Goal: Find specific page/section: Find specific page/section

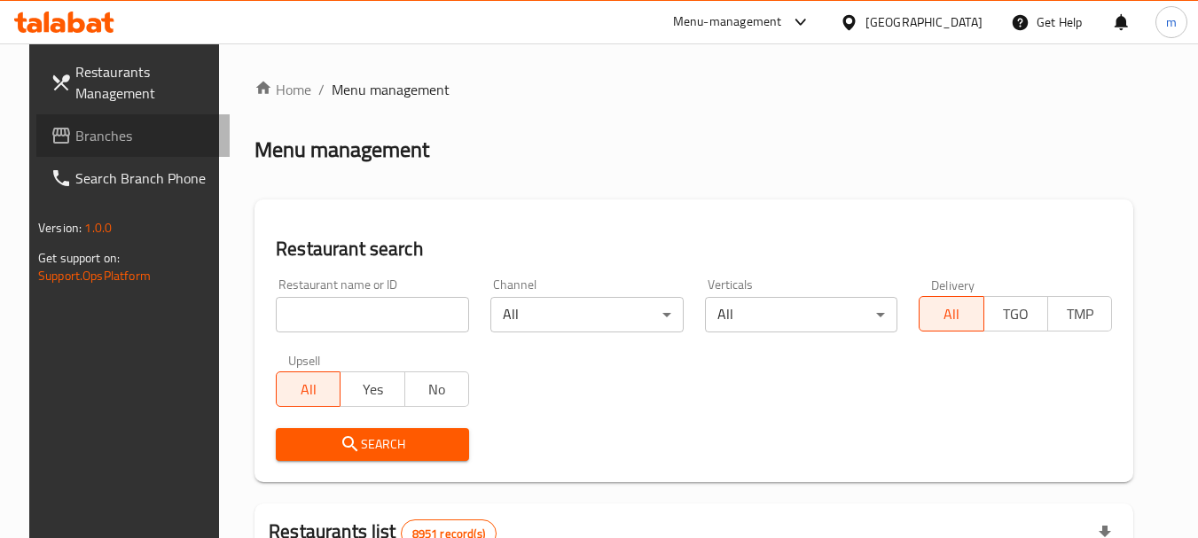
click at [76, 137] on span "Branches" at bounding box center [145, 135] width 140 height 21
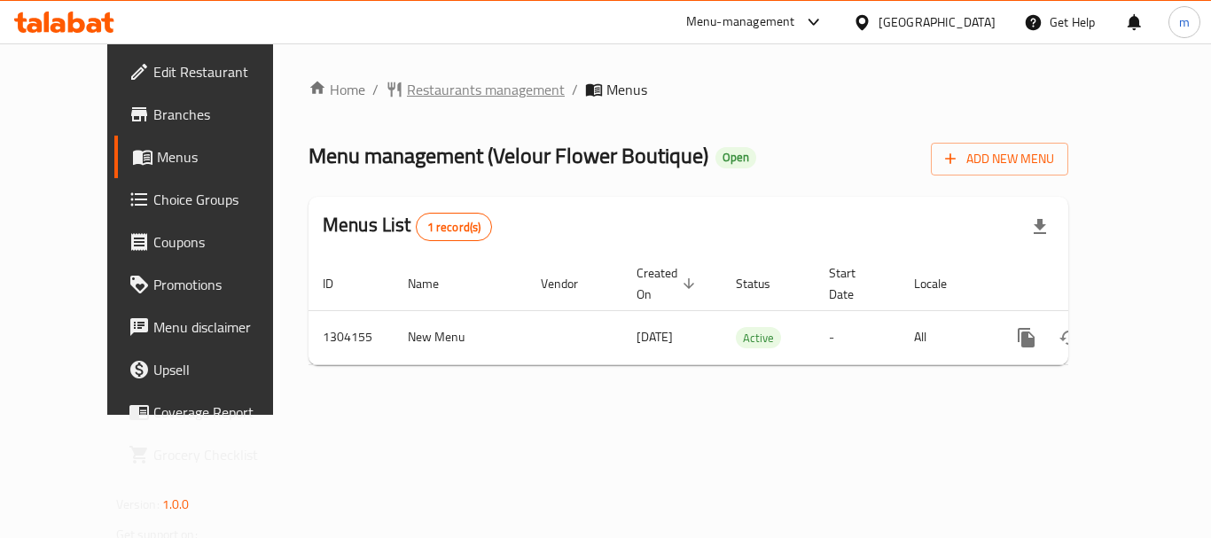
click at [407, 88] on span "Restaurants management" at bounding box center [486, 89] width 158 height 21
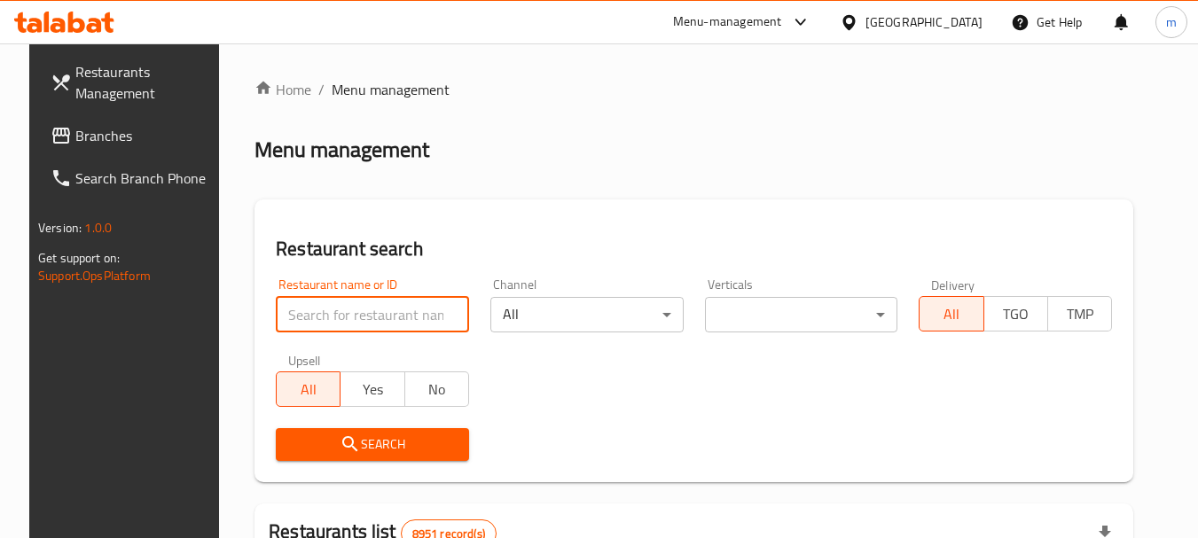
click at [410, 330] on input "search" at bounding box center [372, 314] width 193 height 35
paste input "703085"
type input "703085"
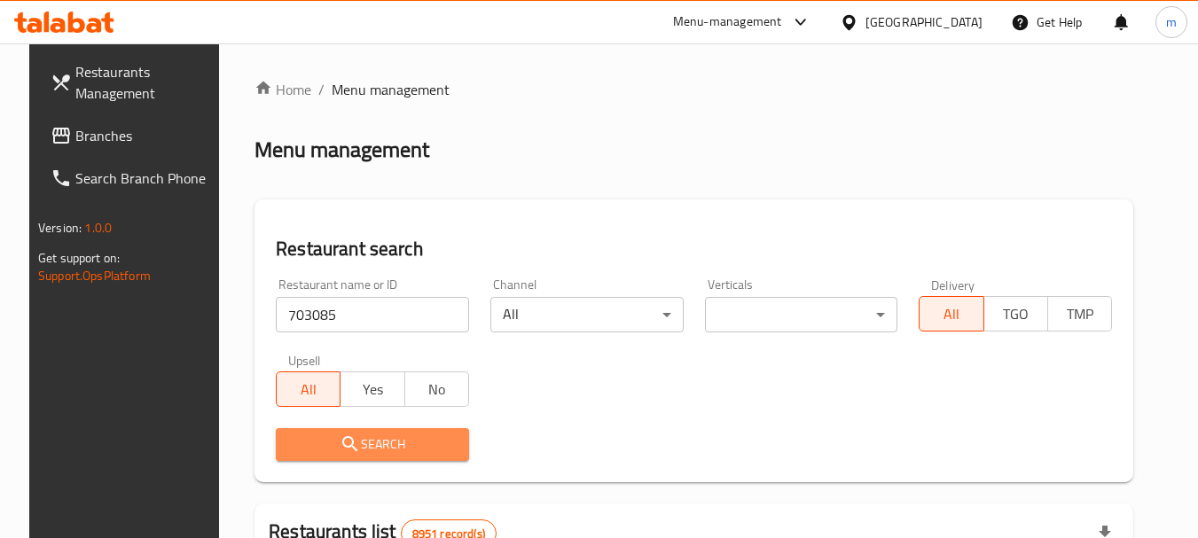
click at [386, 448] on span "Search" at bounding box center [372, 444] width 165 height 22
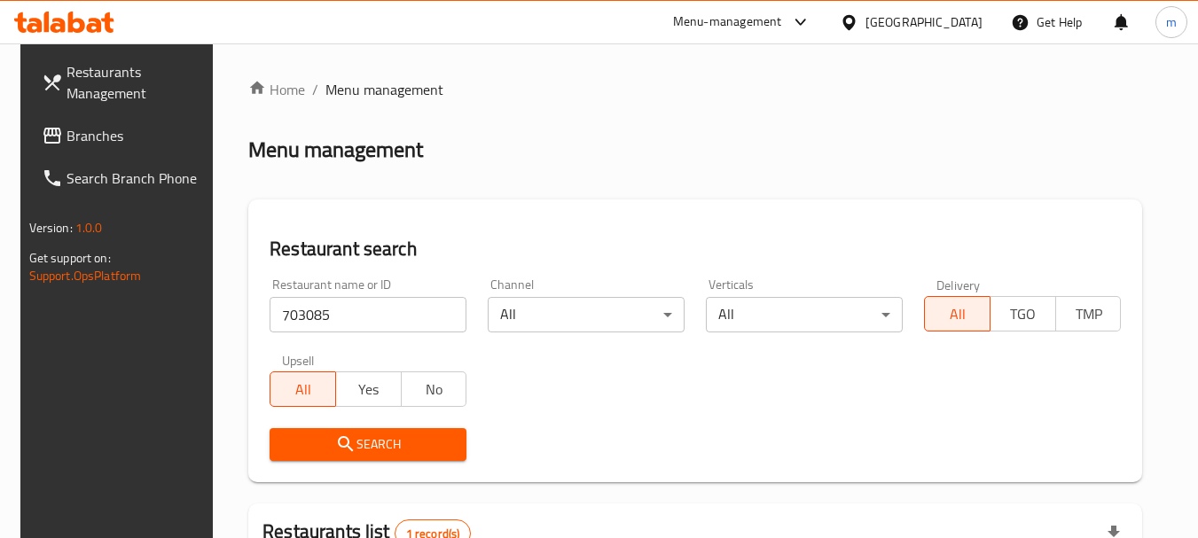
click at [858, 13] on icon at bounding box center [848, 22] width 19 height 19
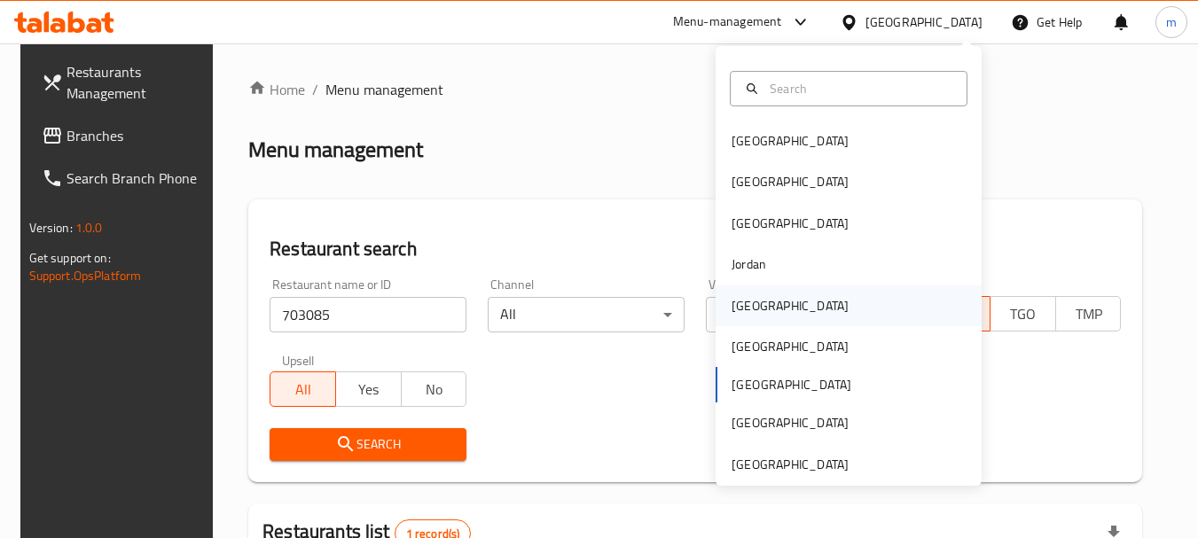
click at [756, 299] on div "[GEOGRAPHIC_DATA]" at bounding box center [789, 305] width 145 height 41
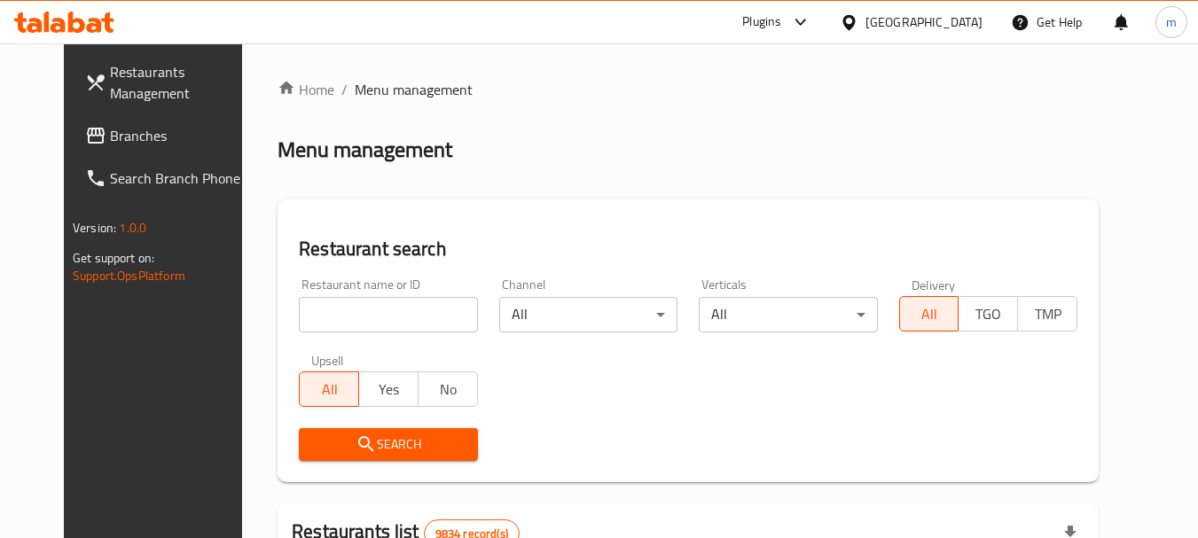
click at [85, 126] on icon at bounding box center [95, 135] width 21 height 21
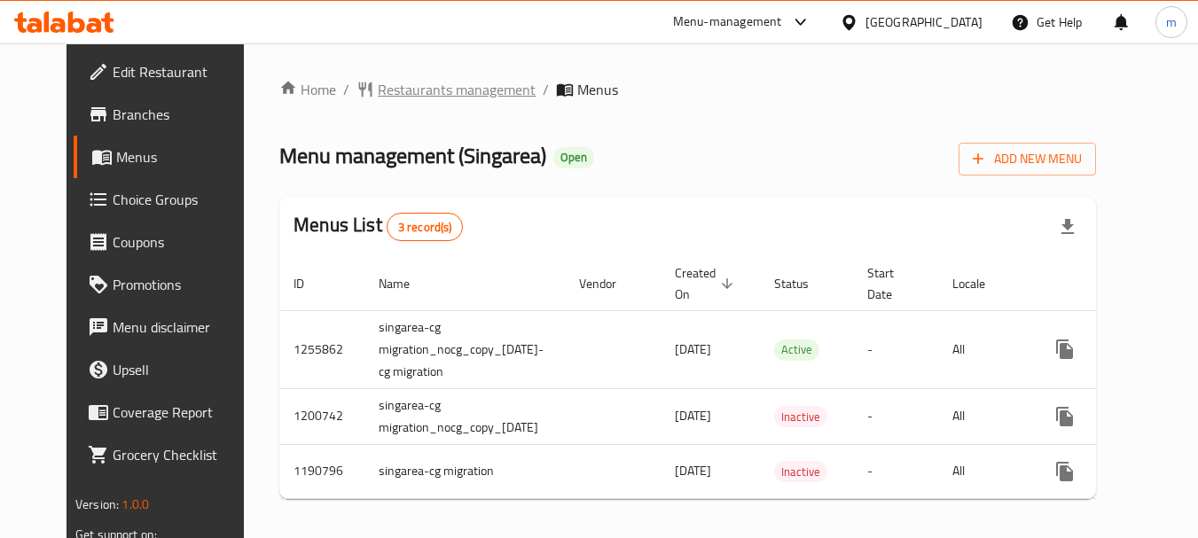
click at [378, 93] on span "Restaurants management" at bounding box center [457, 89] width 158 height 21
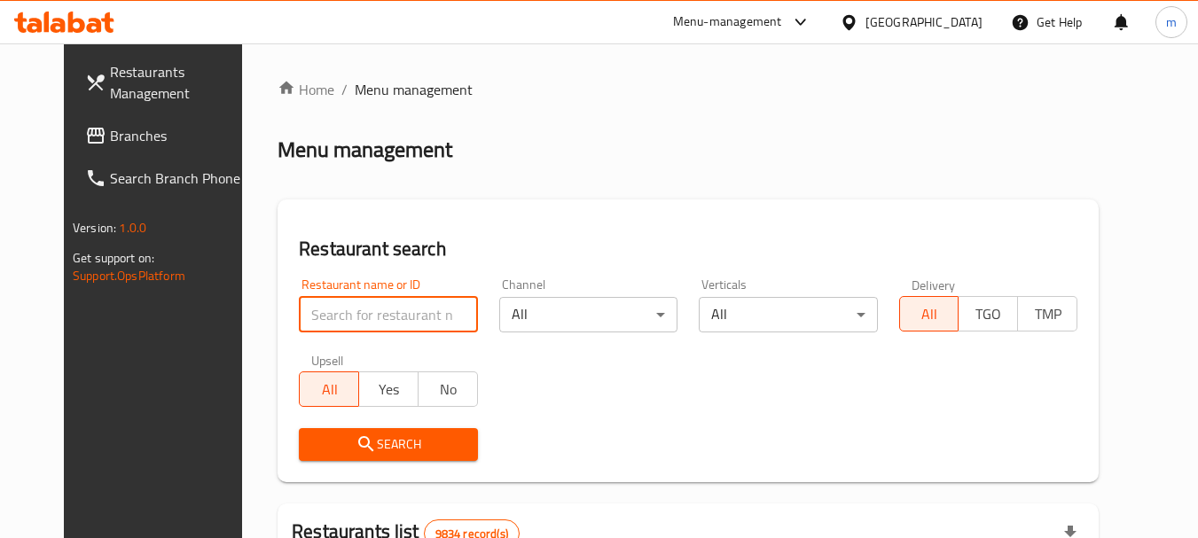
click at [368, 316] on input "search" at bounding box center [388, 314] width 178 height 35
paste input "623221"
type input "623221"
click button "Search" at bounding box center [388, 444] width 178 height 33
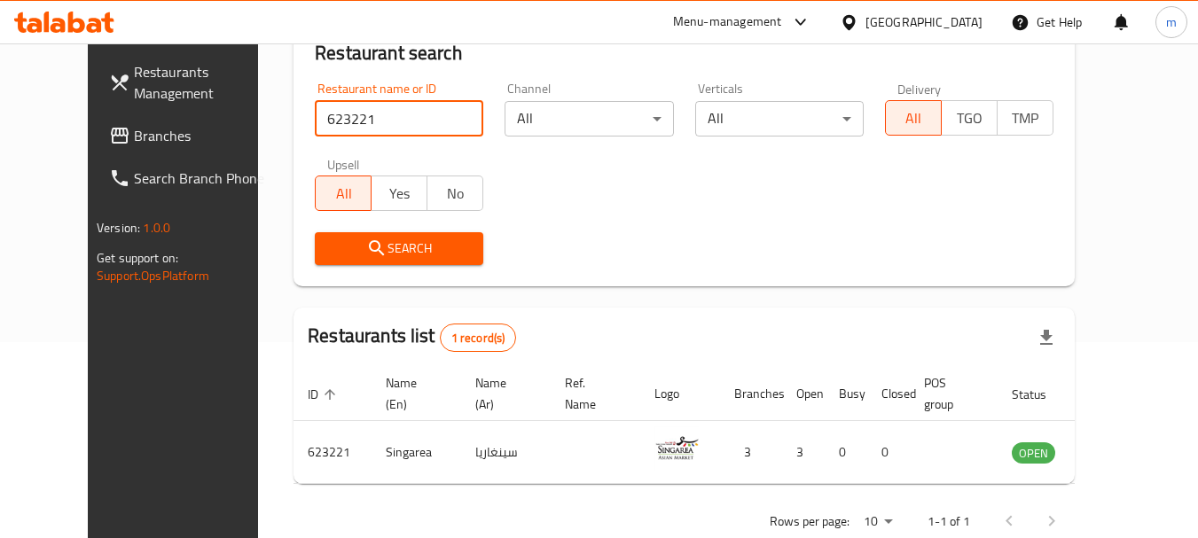
scroll to position [238, 0]
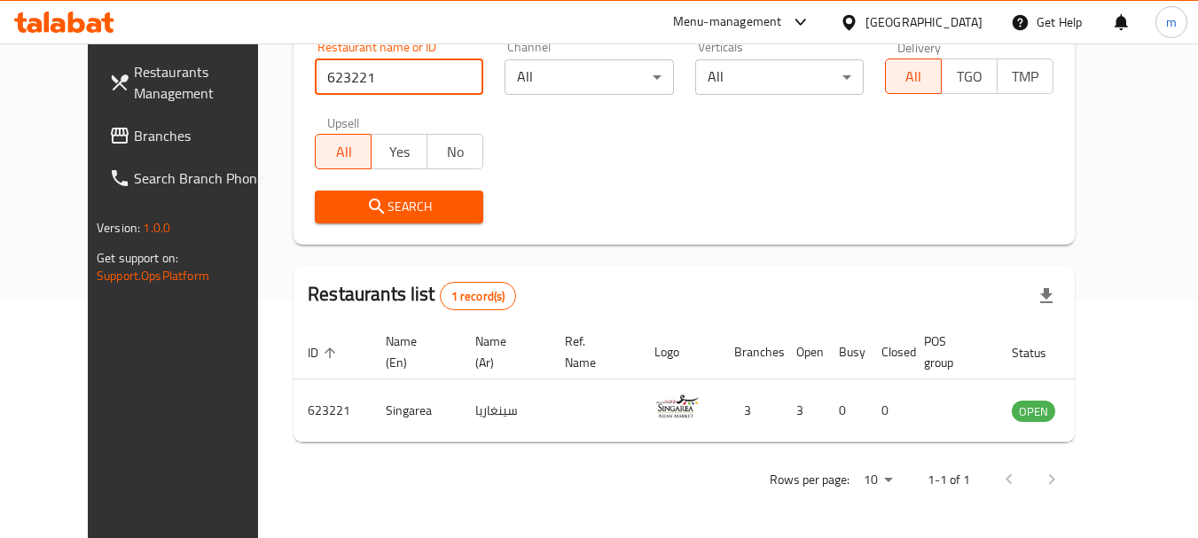
click at [858, 13] on icon at bounding box center [848, 22] width 19 height 19
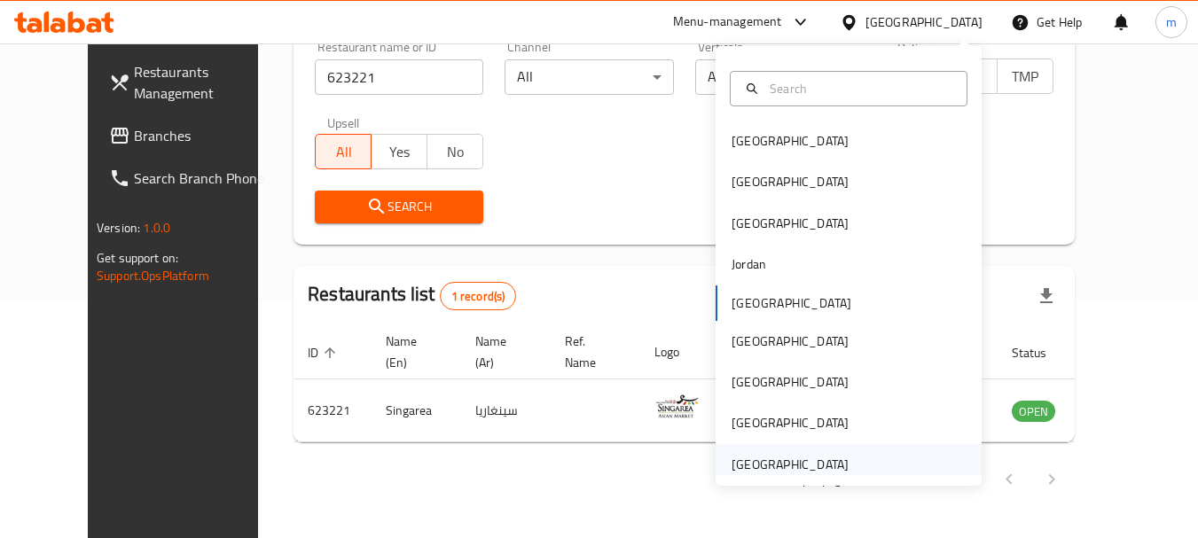
click at [749, 473] on div "[GEOGRAPHIC_DATA]" at bounding box center [789, 465] width 117 height 20
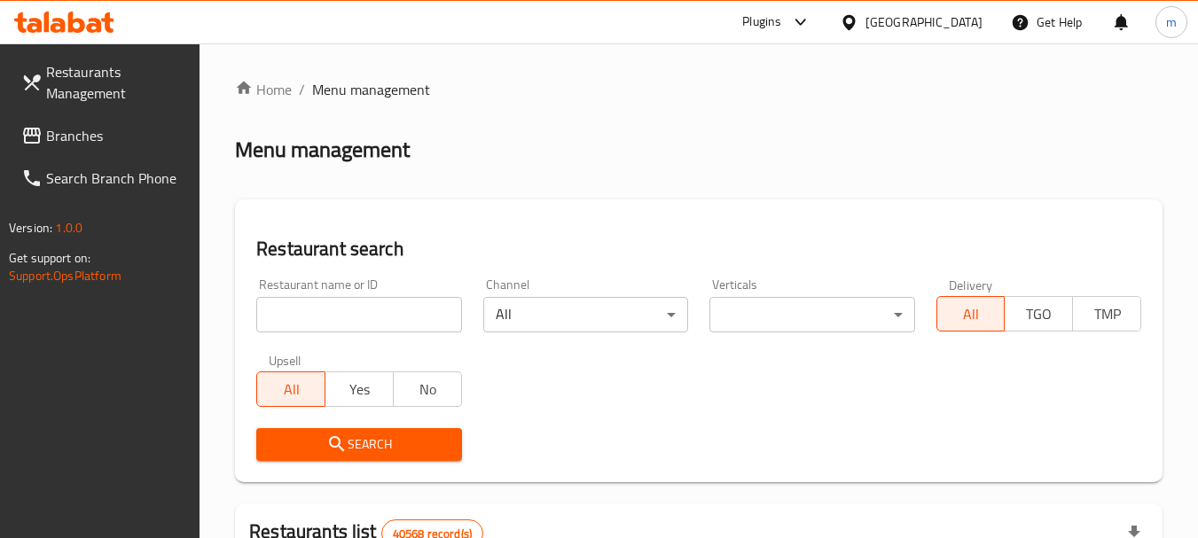
click at [99, 140] on span "Branches" at bounding box center [116, 135] width 140 height 21
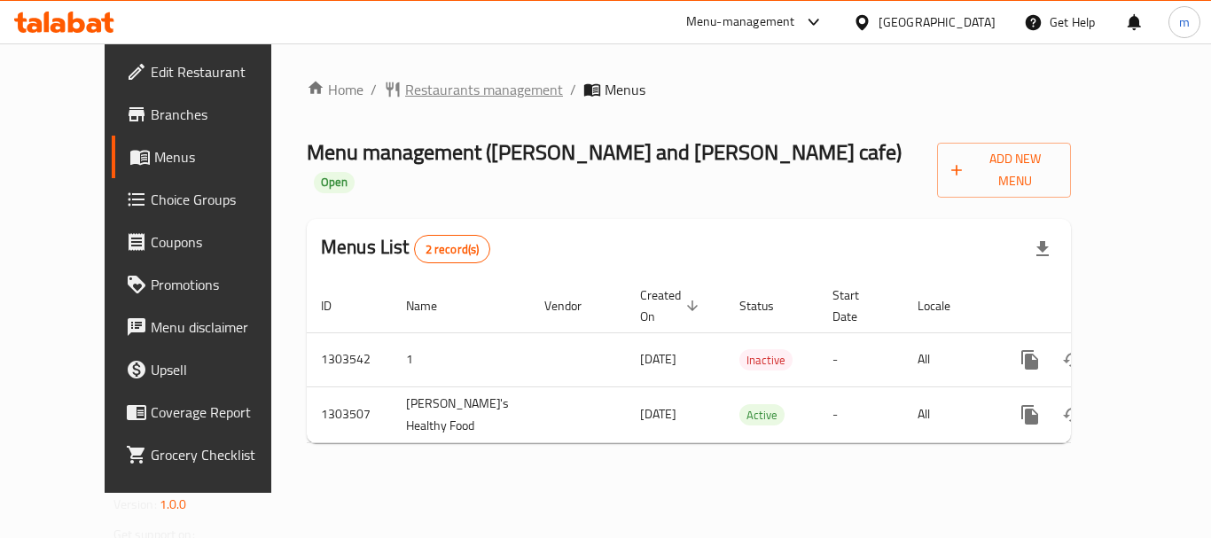
click at [415, 95] on span "Restaurants management" at bounding box center [484, 89] width 158 height 21
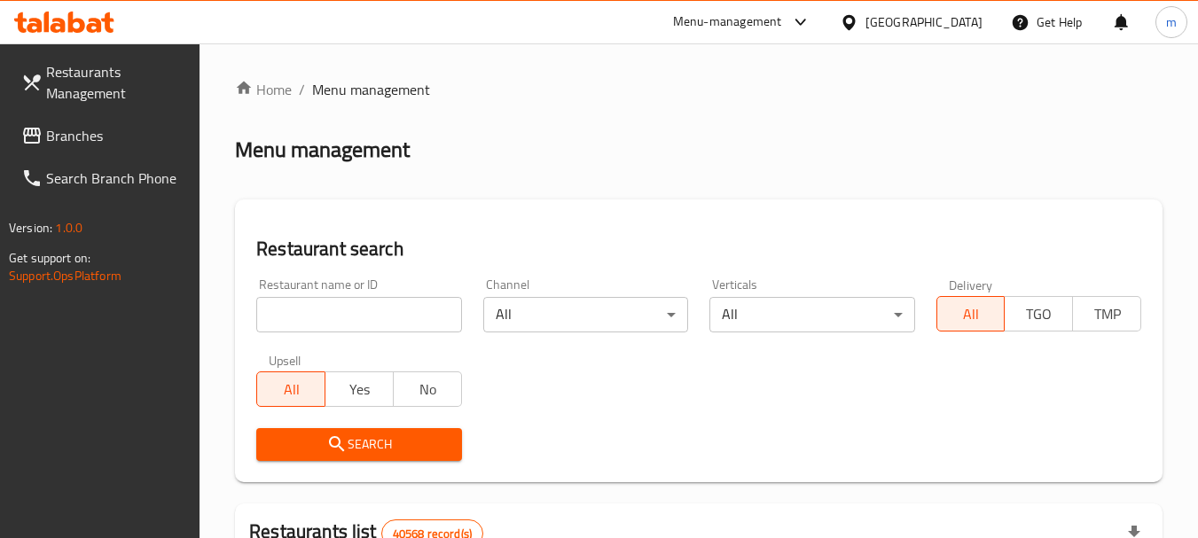
click at [323, 292] on div "Restaurant name or ID Restaurant name or ID" at bounding box center [358, 305] width 205 height 54
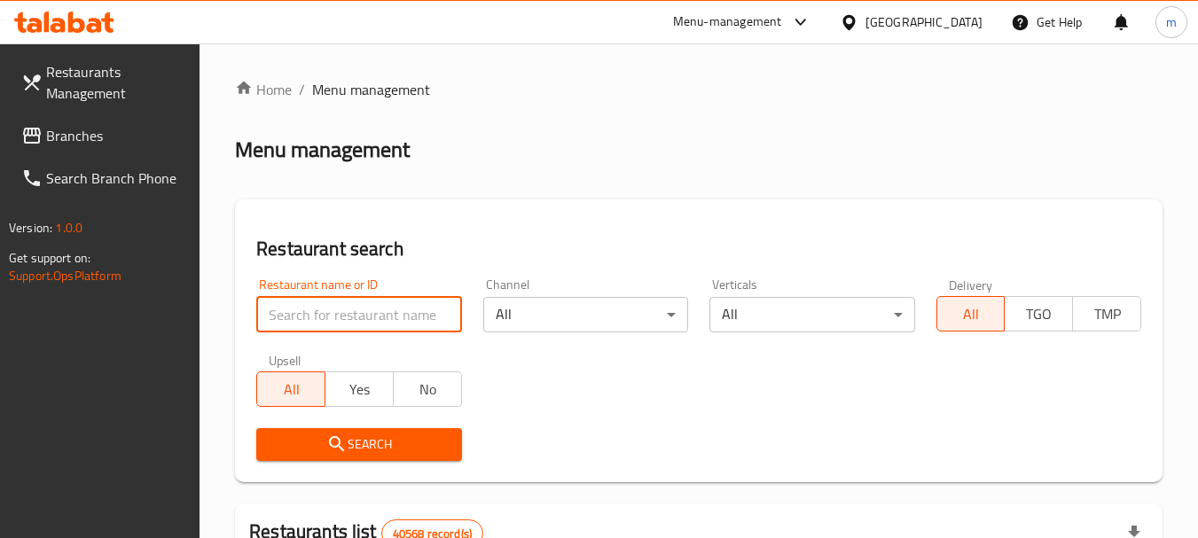
click at [320, 306] on input "search" at bounding box center [358, 314] width 205 height 35
paste input "702421"
type input "702421"
click button "Search" at bounding box center [358, 444] width 205 height 33
click at [350, 432] on button "Search" at bounding box center [358, 444] width 205 height 33
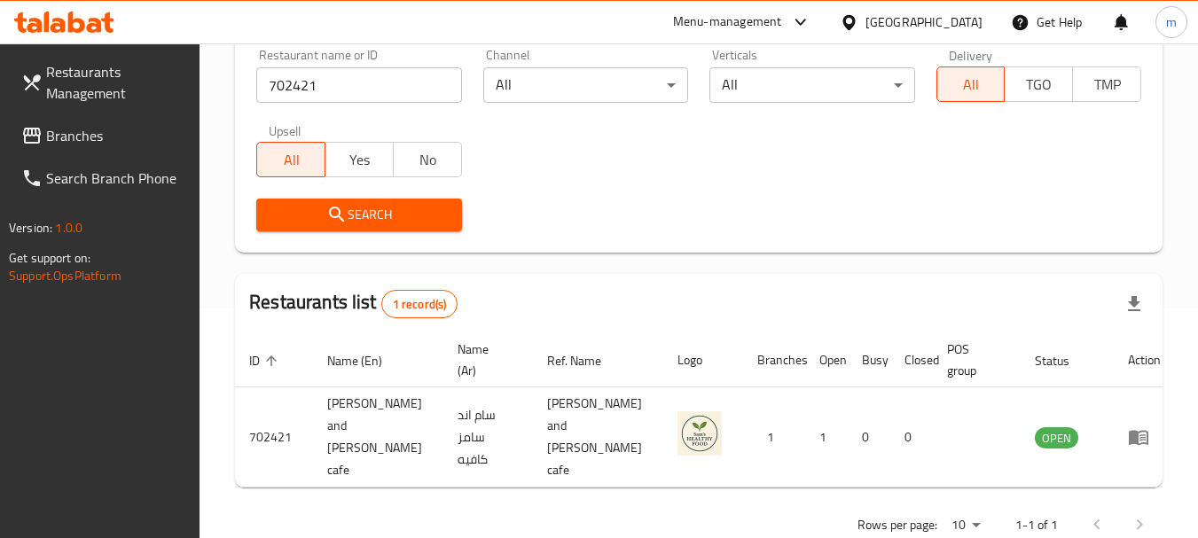
scroll to position [238, 0]
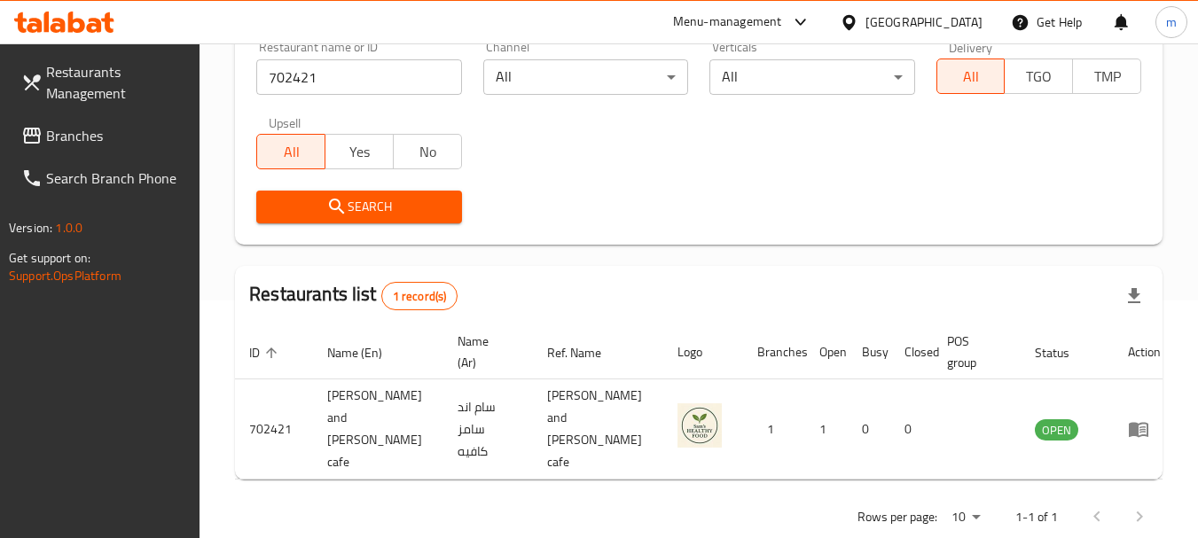
click at [928, 23] on div "[GEOGRAPHIC_DATA]" at bounding box center [923, 22] width 117 height 20
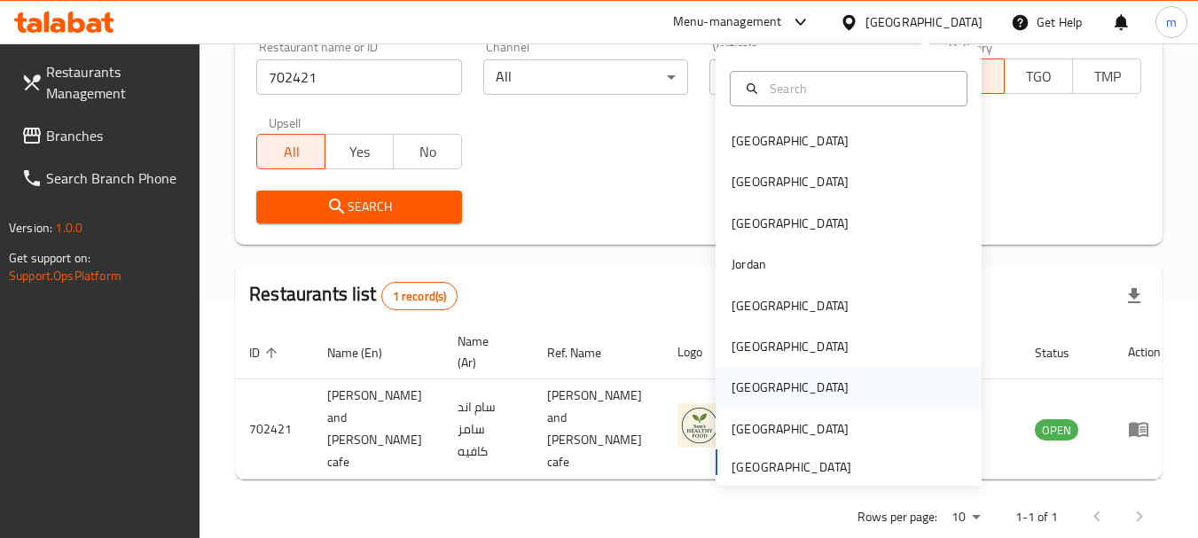
click at [737, 391] on div "[GEOGRAPHIC_DATA]" at bounding box center [789, 388] width 117 height 20
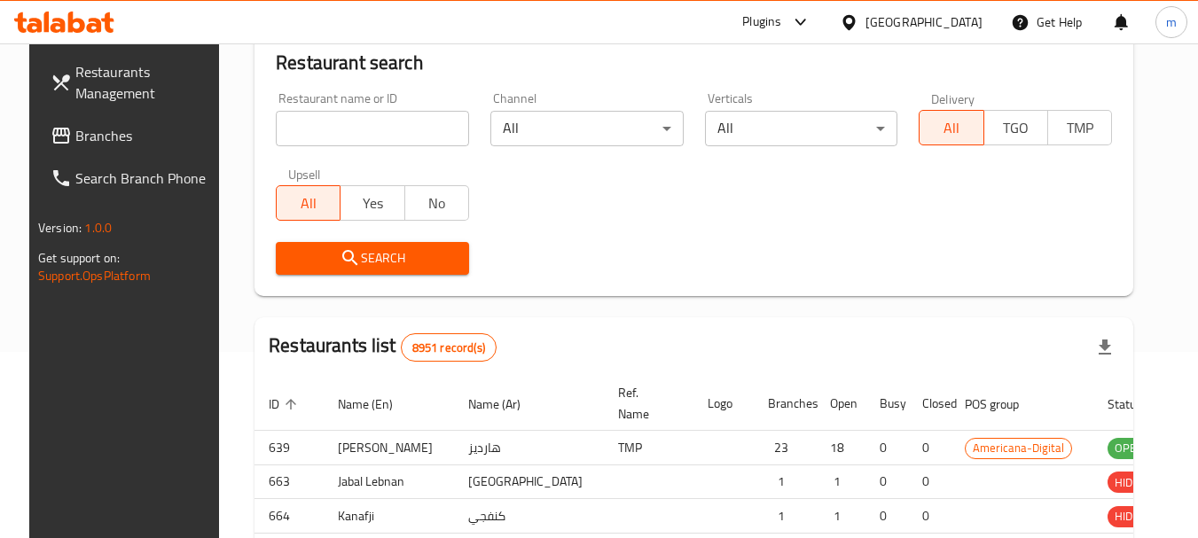
scroll to position [238, 0]
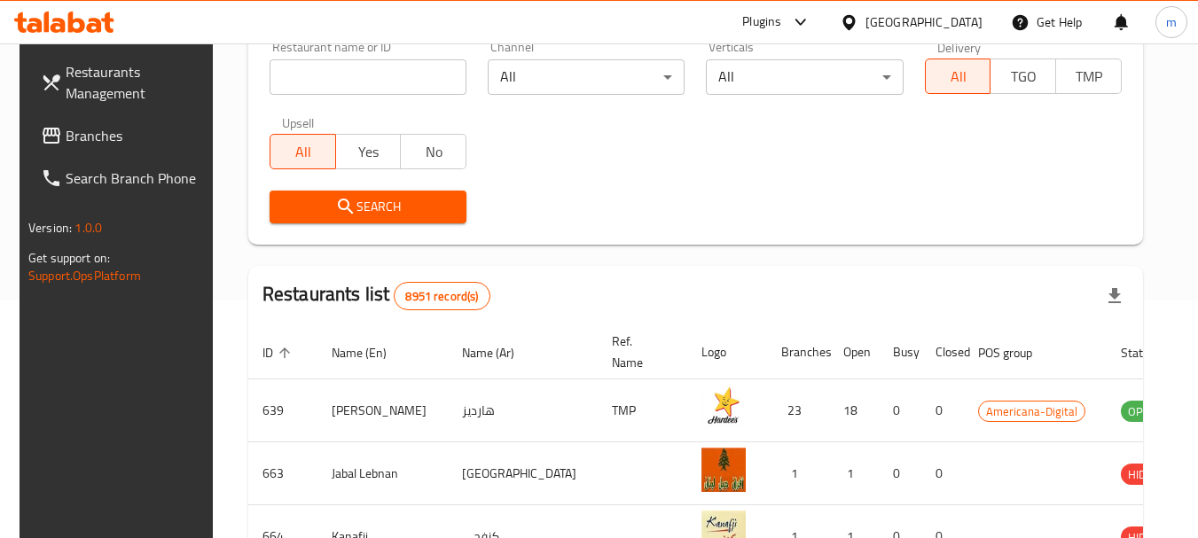
click at [112, 143] on span "Branches" at bounding box center [136, 135] width 140 height 21
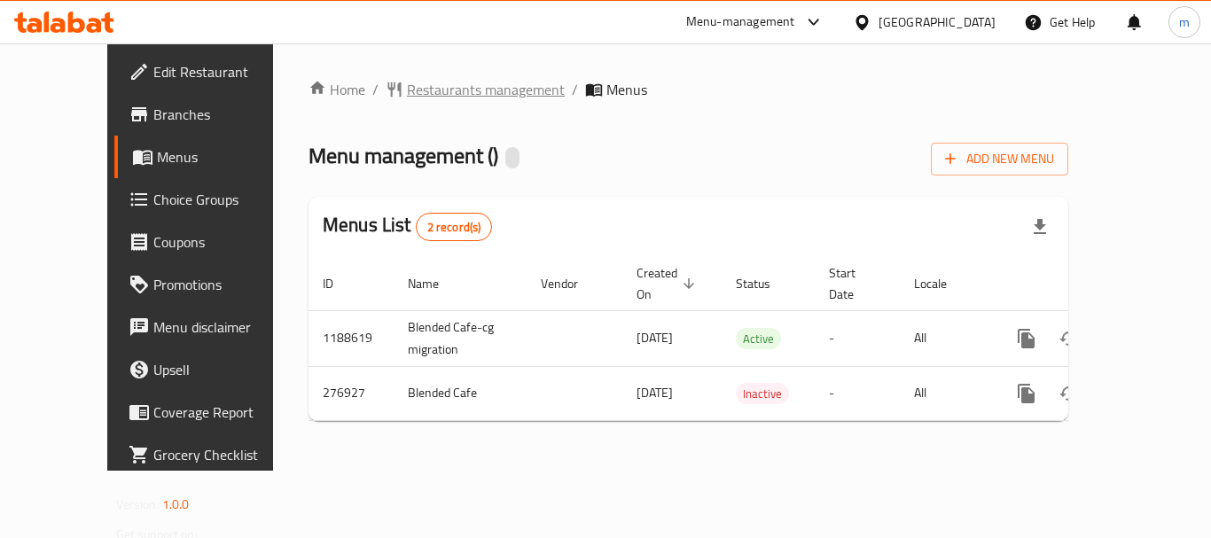
click at [407, 87] on span "Restaurants management" at bounding box center [486, 89] width 158 height 21
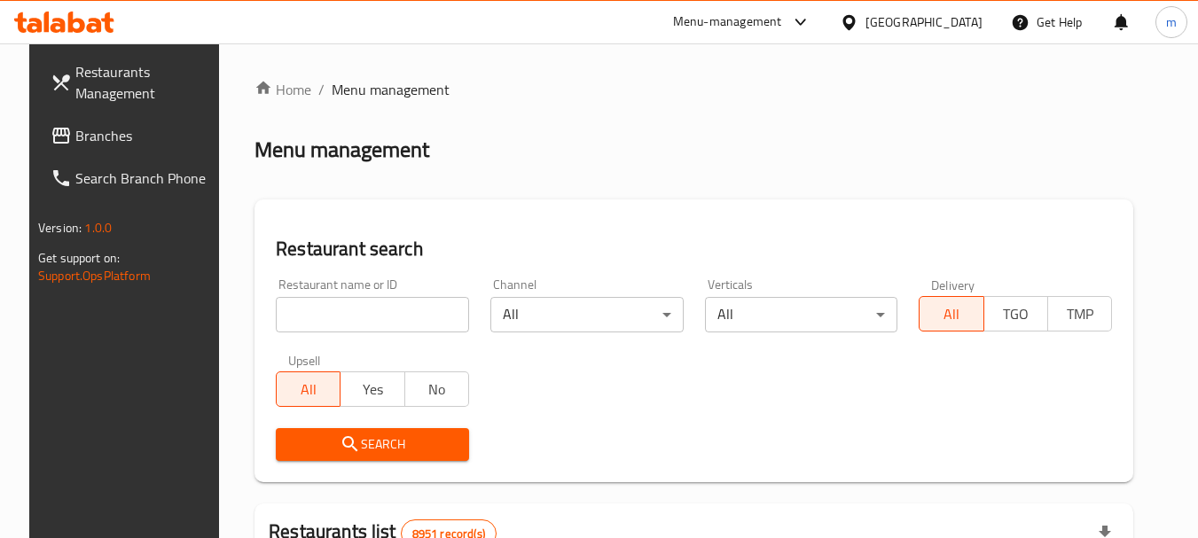
click at [373, 317] on input "search" at bounding box center [372, 314] width 193 height 35
paste input "628052"
type input "628052"
click button "Search" at bounding box center [372, 444] width 193 height 33
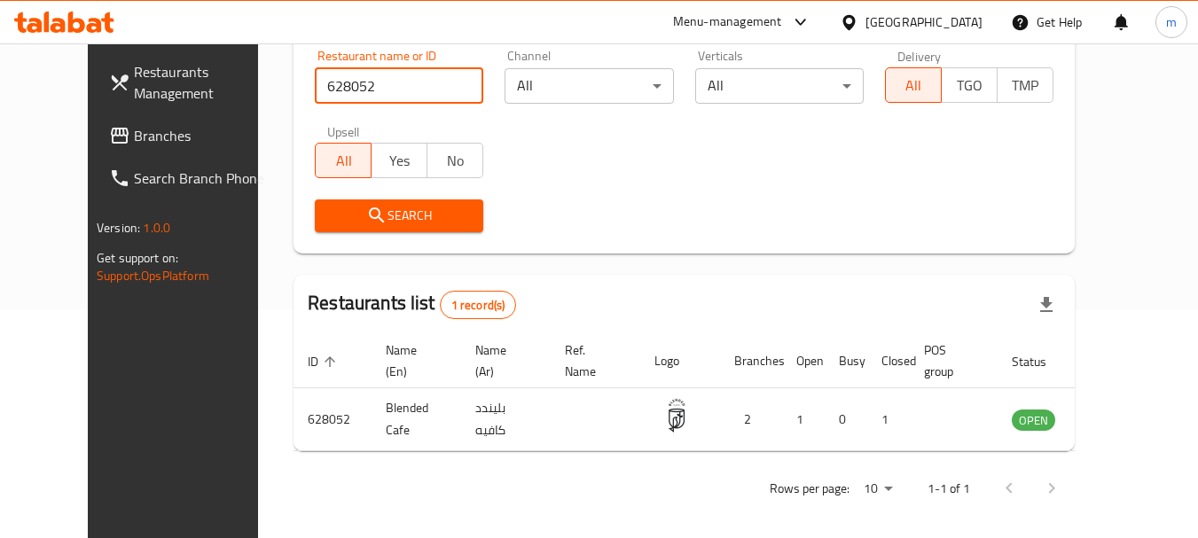
scroll to position [238, 0]
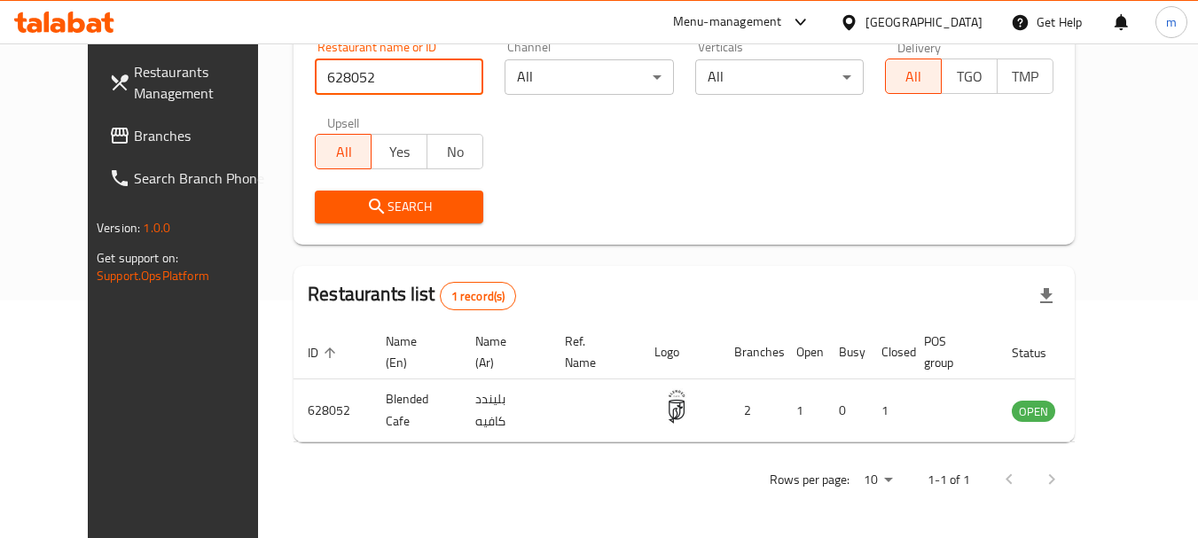
click at [450, 86] on input "628052" at bounding box center [399, 76] width 168 height 35
click at [978, 19] on div "Qatar" at bounding box center [923, 22] width 117 height 20
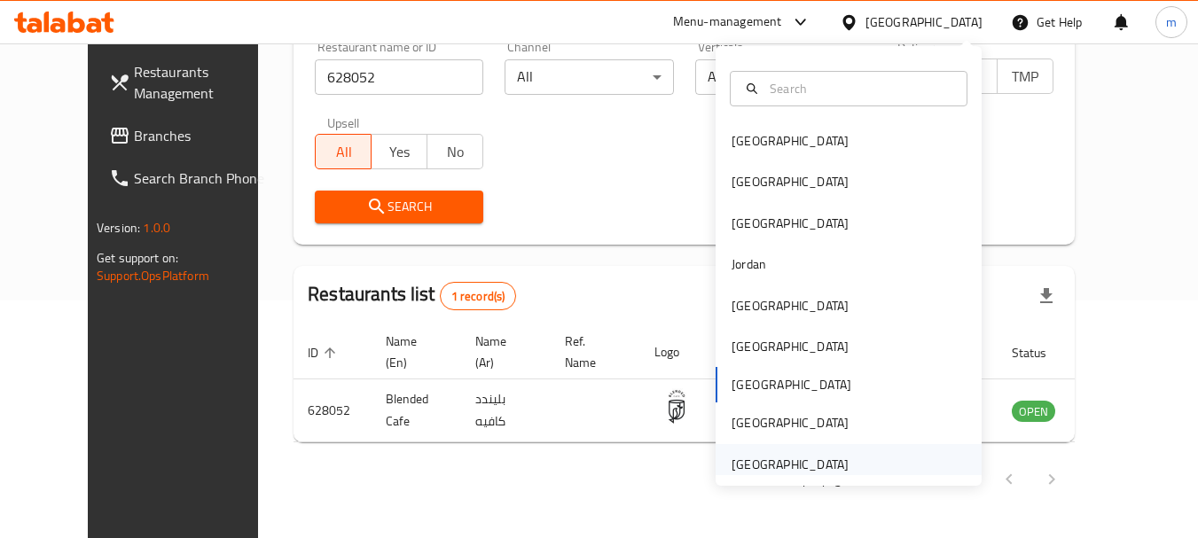
click at [787, 469] on div "[GEOGRAPHIC_DATA]" at bounding box center [789, 465] width 117 height 20
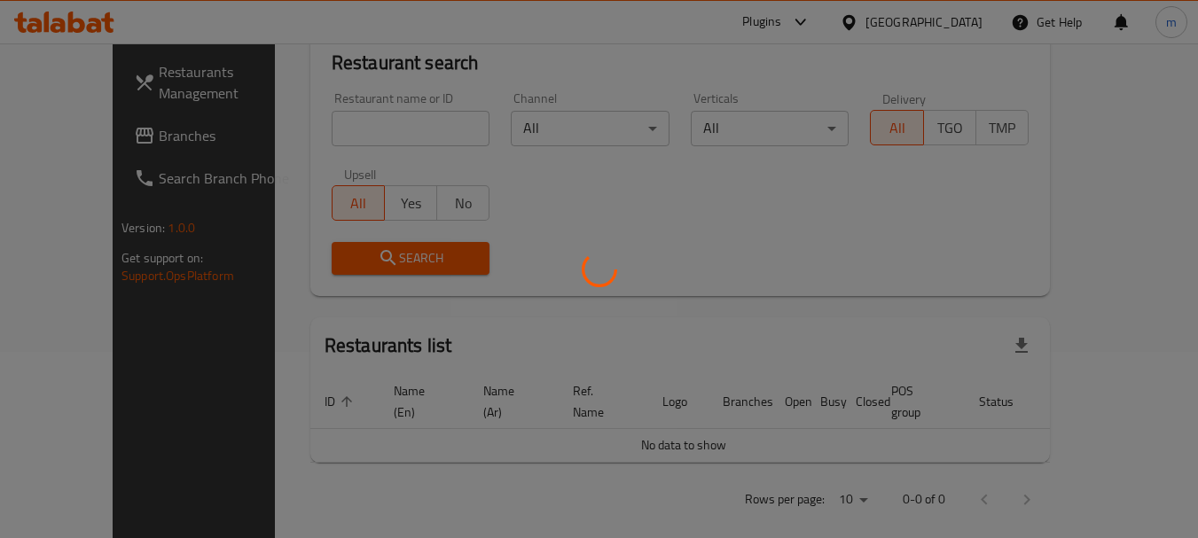
scroll to position [238, 0]
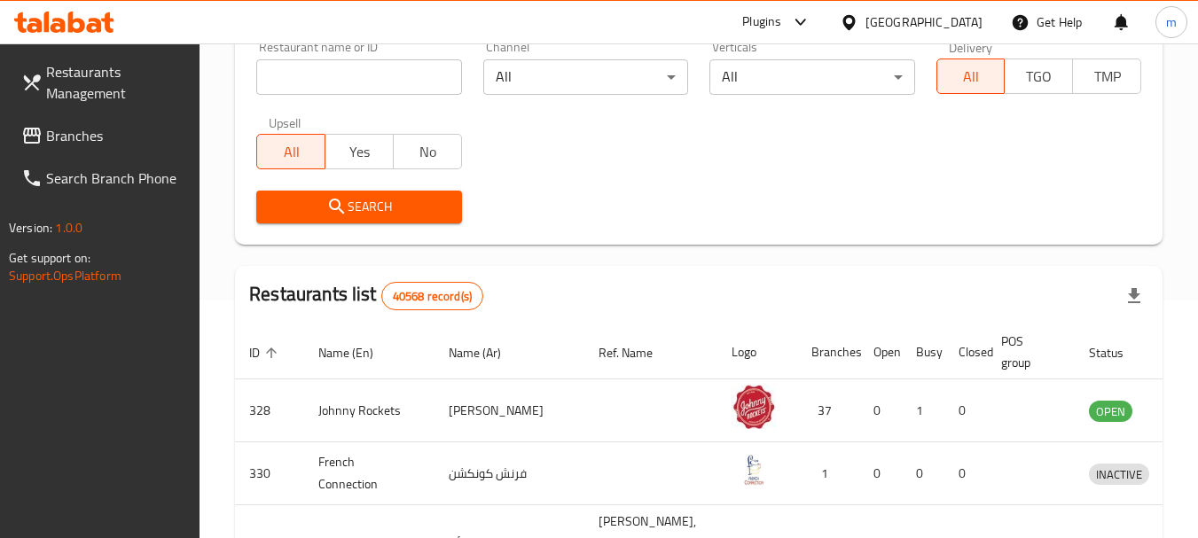
click at [63, 138] on span "Branches" at bounding box center [116, 135] width 140 height 21
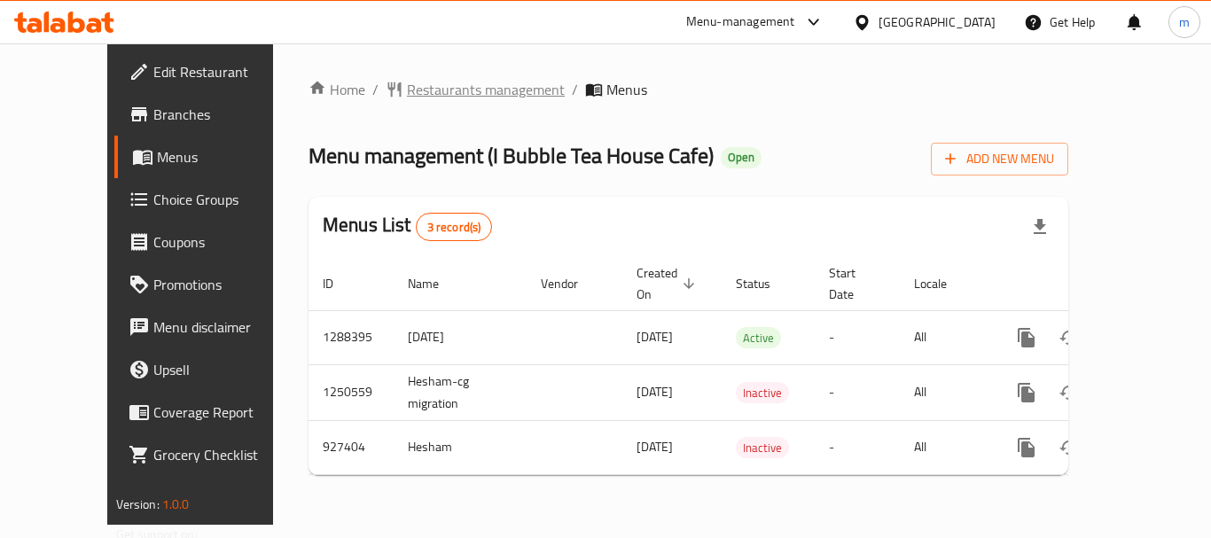
click at [429, 79] on span "Restaurants management" at bounding box center [486, 89] width 158 height 21
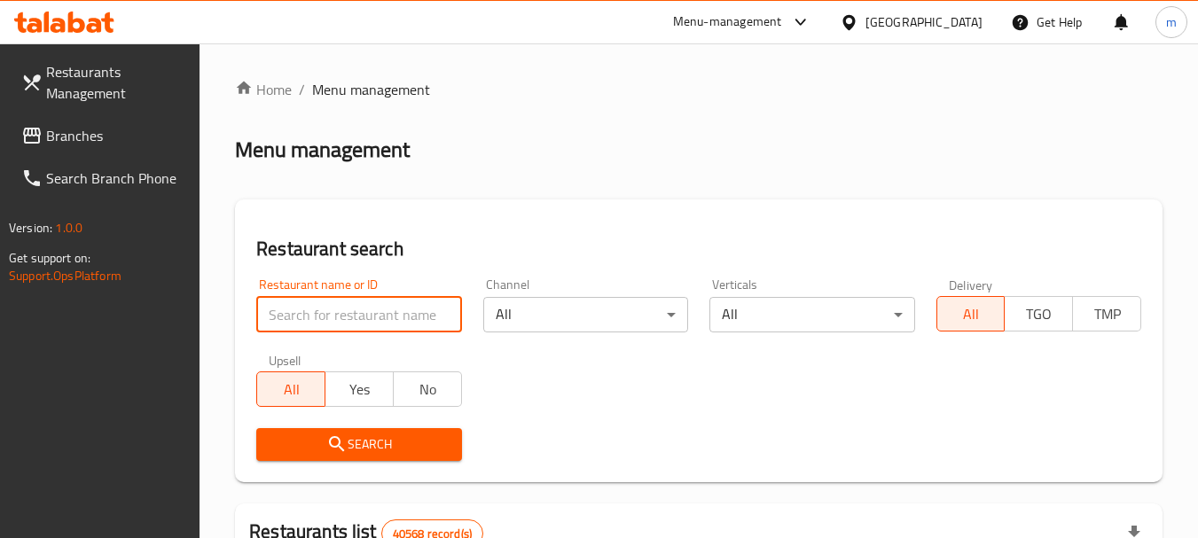
click at [373, 303] on input "search" at bounding box center [358, 314] width 205 height 35
paste input "658825"
type input "658825"
click button "Search" at bounding box center [358, 444] width 205 height 33
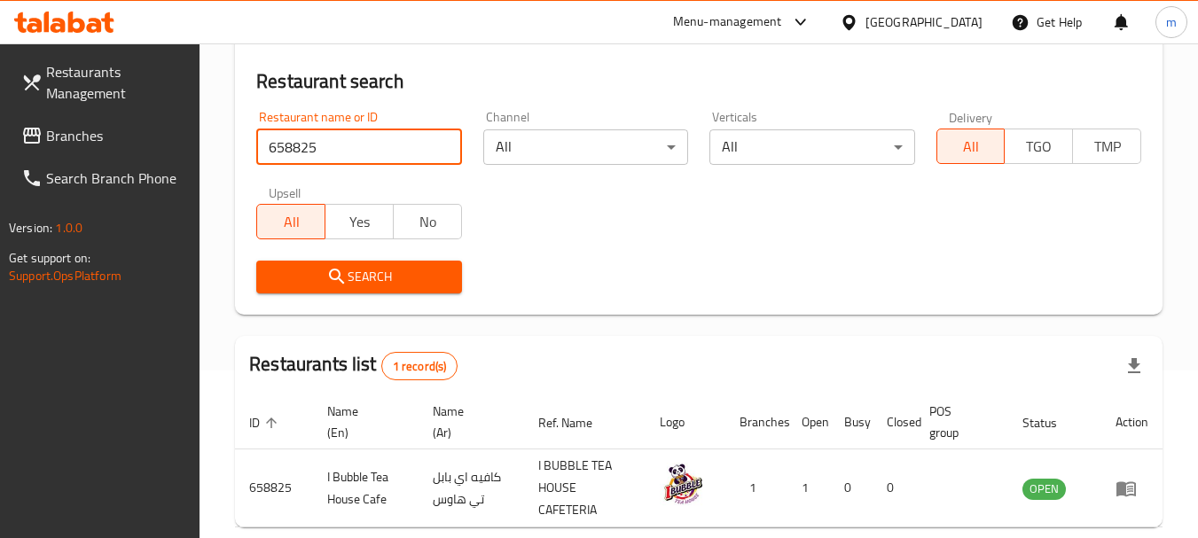
scroll to position [177, 0]
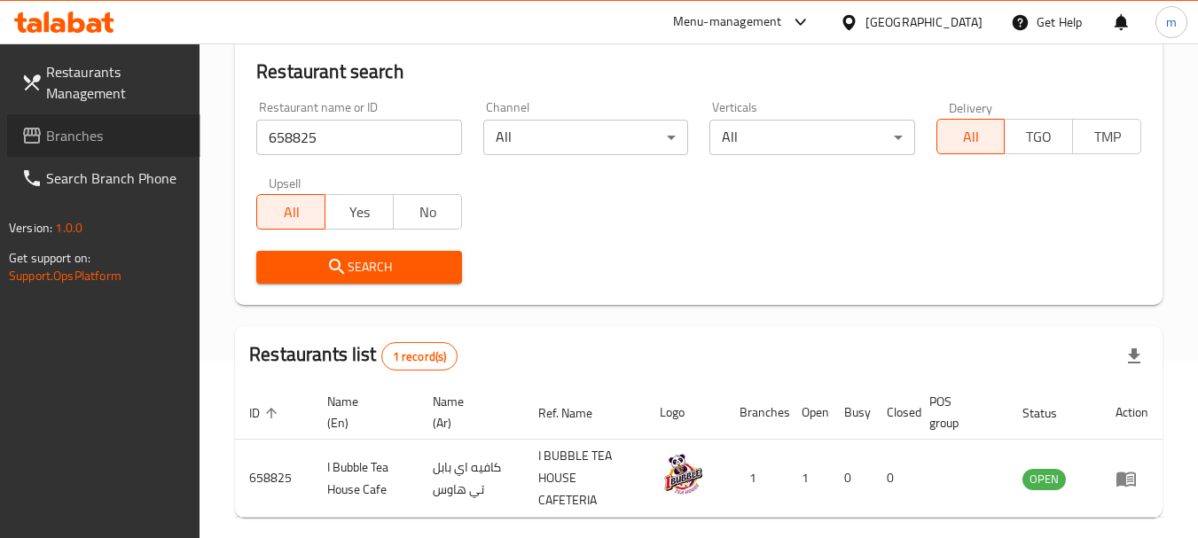
click at [143, 145] on span "Branches" at bounding box center [116, 135] width 140 height 21
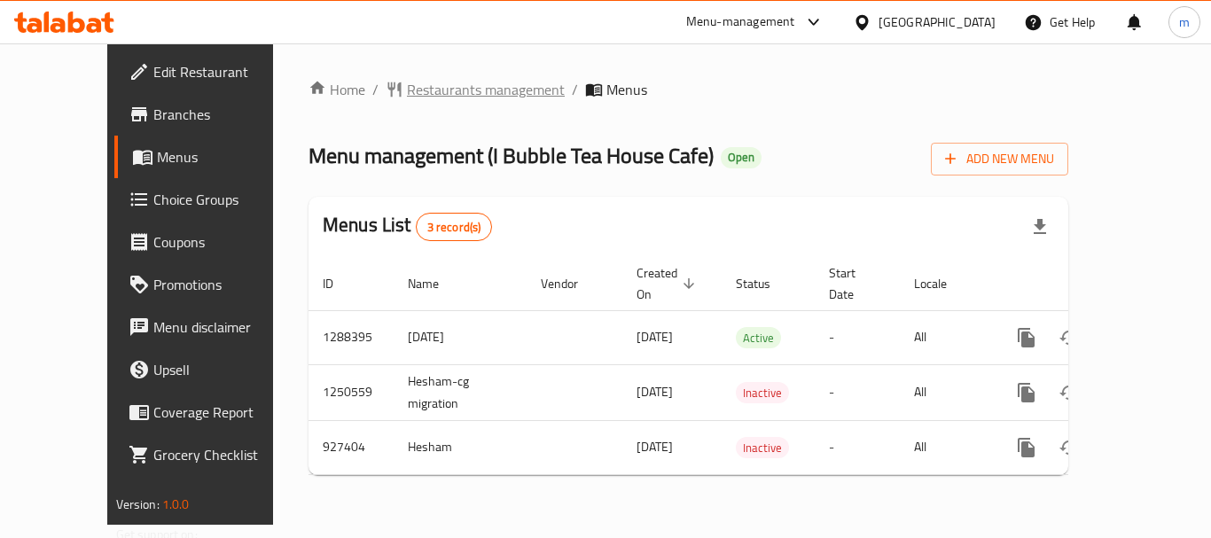
click at [423, 94] on span "Restaurants management" at bounding box center [486, 89] width 158 height 21
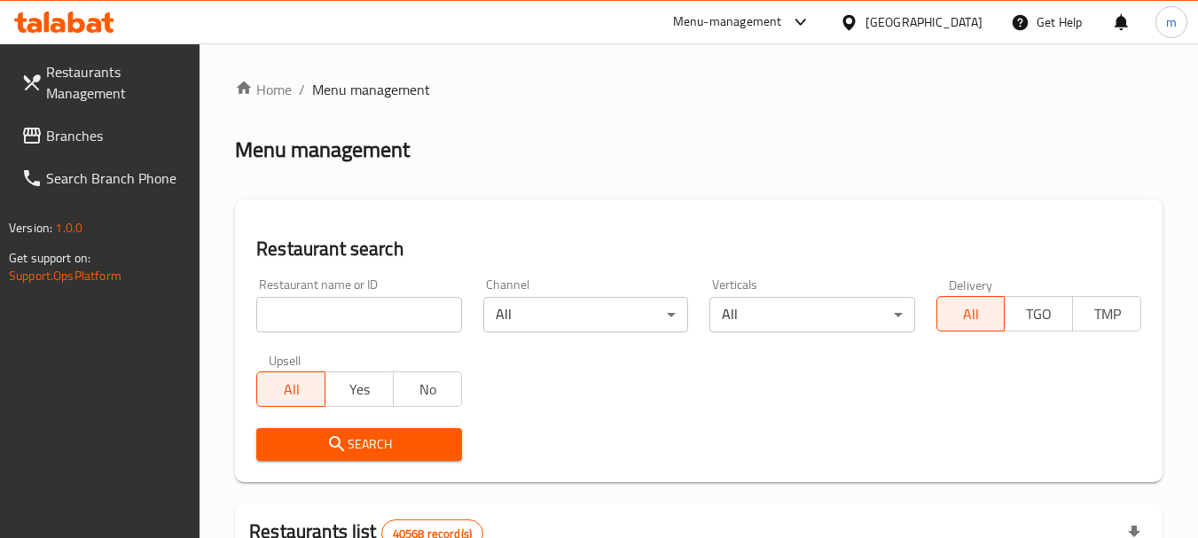
click at [372, 303] on input "search" at bounding box center [358, 314] width 205 height 35
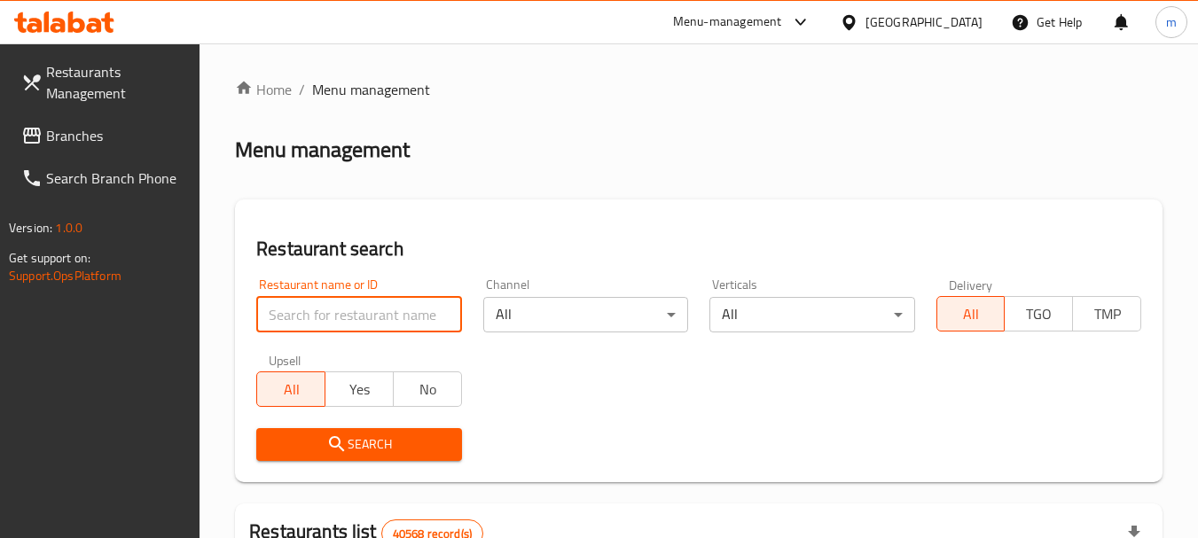
paste input "658825"
type input "658825"
click button "Search" at bounding box center [358, 444] width 205 height 33
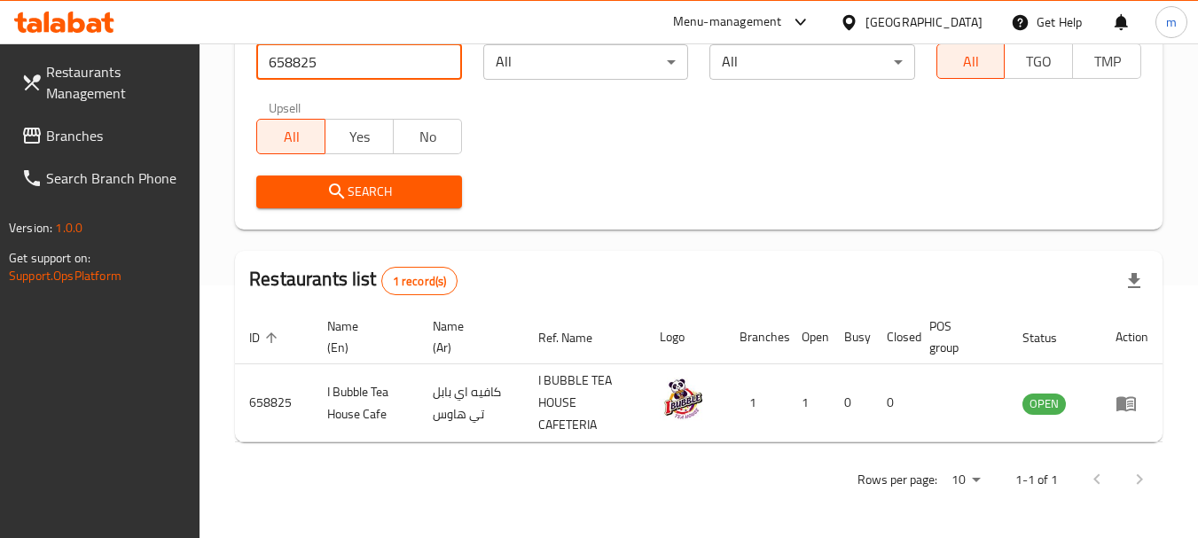
click at [107, 126] on span "Branches" at bounding box center [116, 135] width 140 height 21
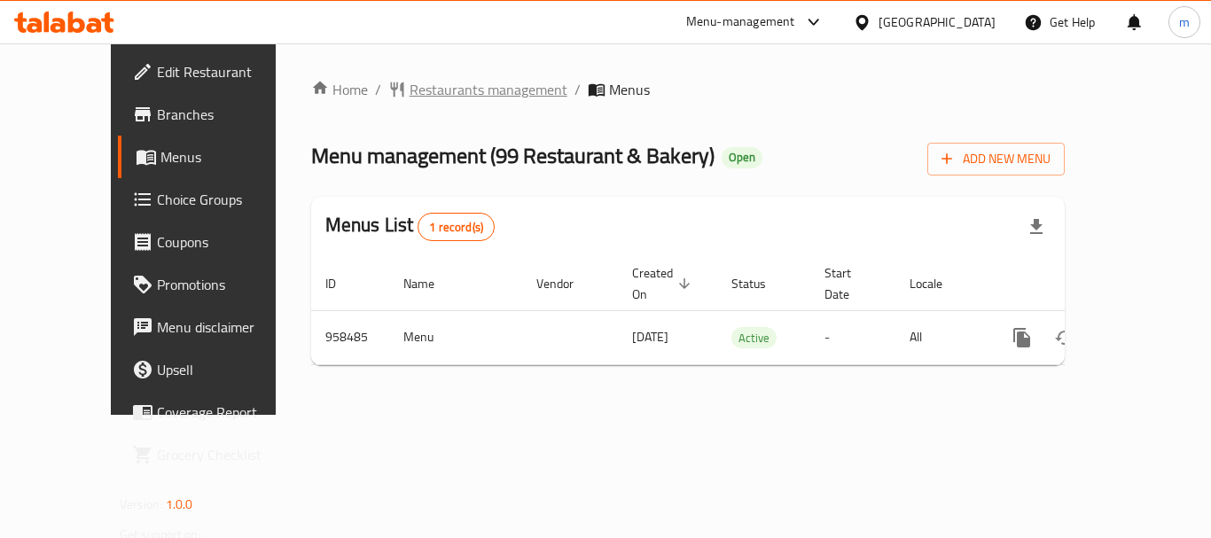
click at [410, 87] on span "Restaurants management" at bounding box center [489, 89] width 158 height 21
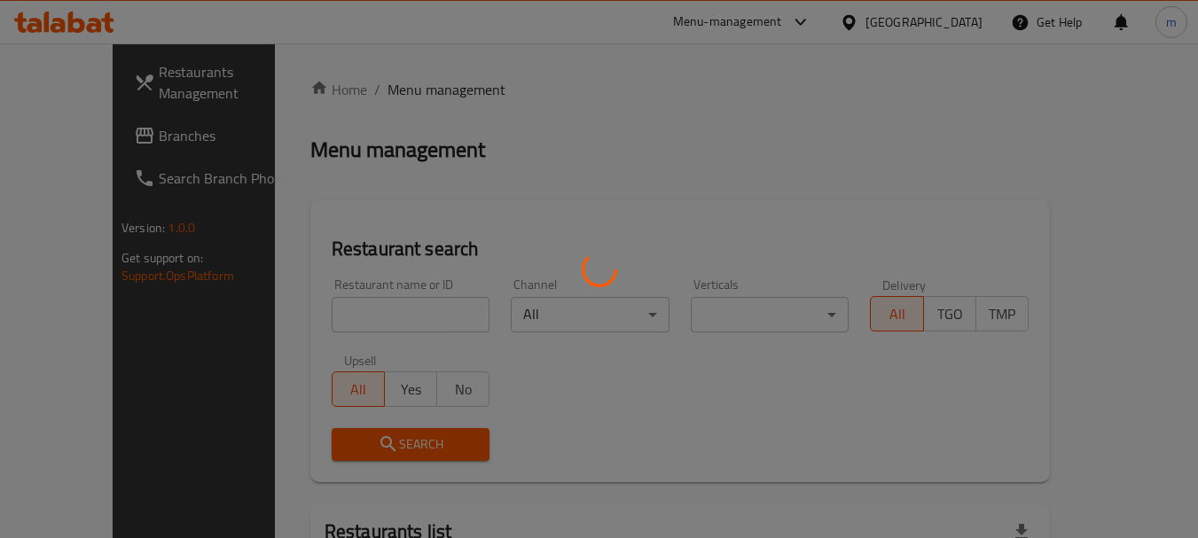
click at [402, 312] on div at bounding box center [599, 269] width 1198 height 538
click at [434, 174] on div at bounding box center [599, 269] width 1198 height 538
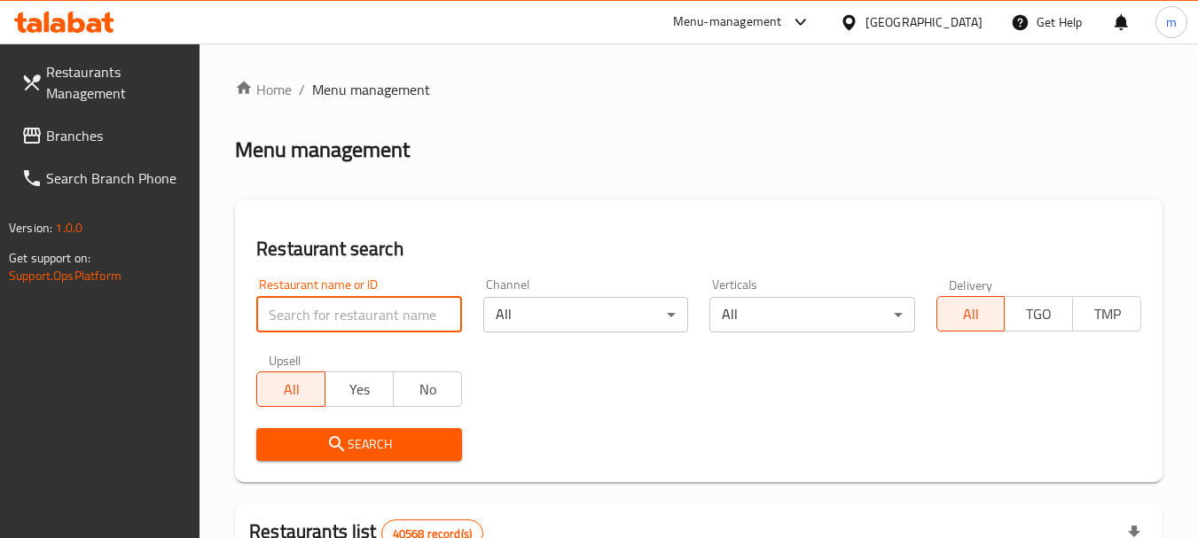
click at [386, 323] on input "search" at bounding box center [358, 314] width 205 height 35
paste input "659638"
type input "659638"
click button "Search" at bounding box center [358, 444] width 205 height 33
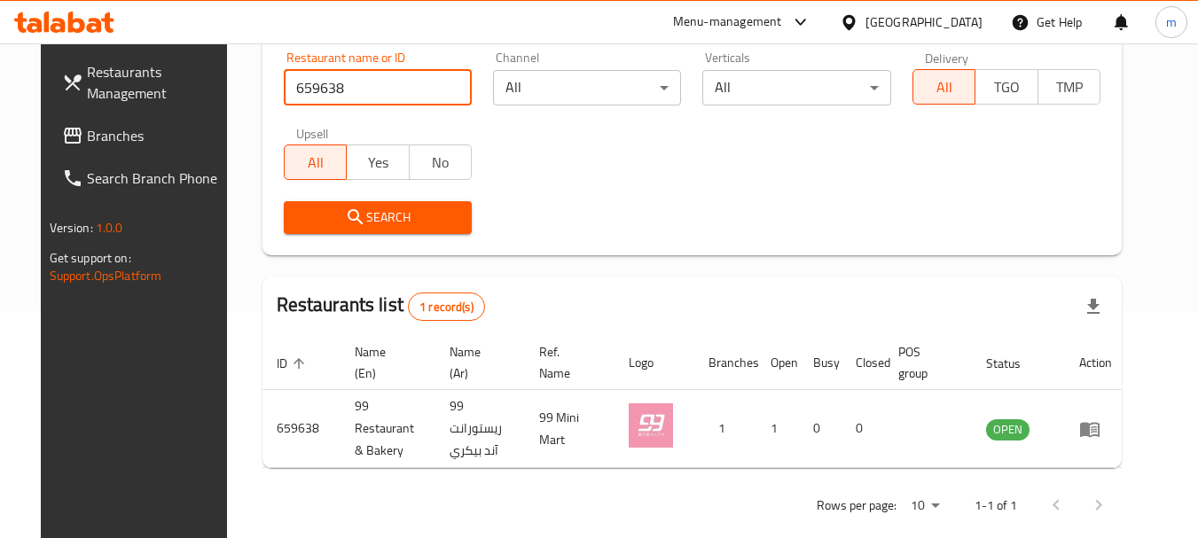
scroll to position [230, 0]
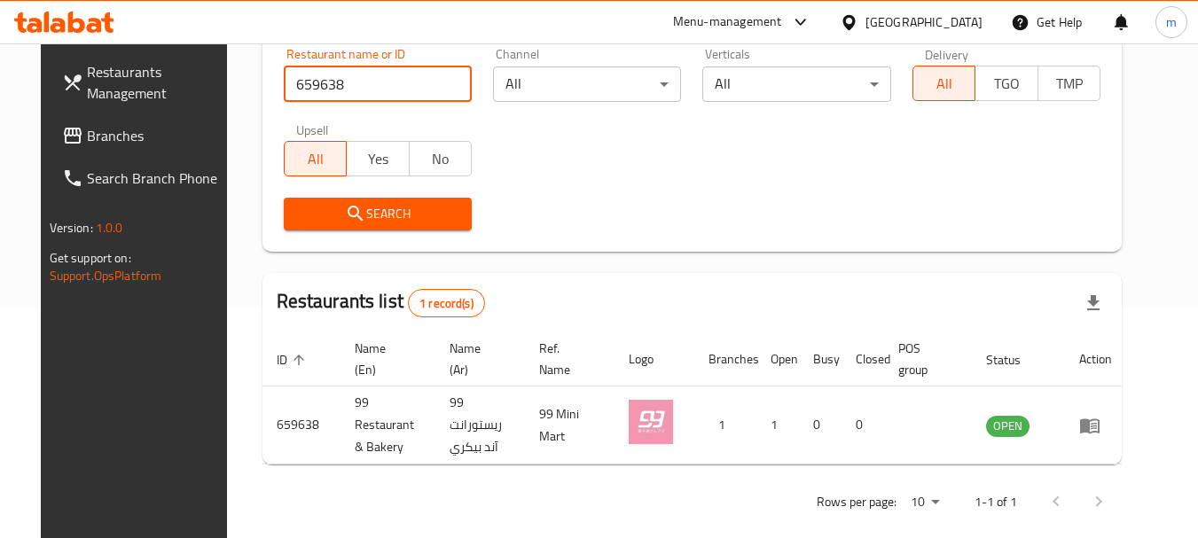
click at [88, 126] on span "Branches" at bounding box center [157, 135] width 140 height 21
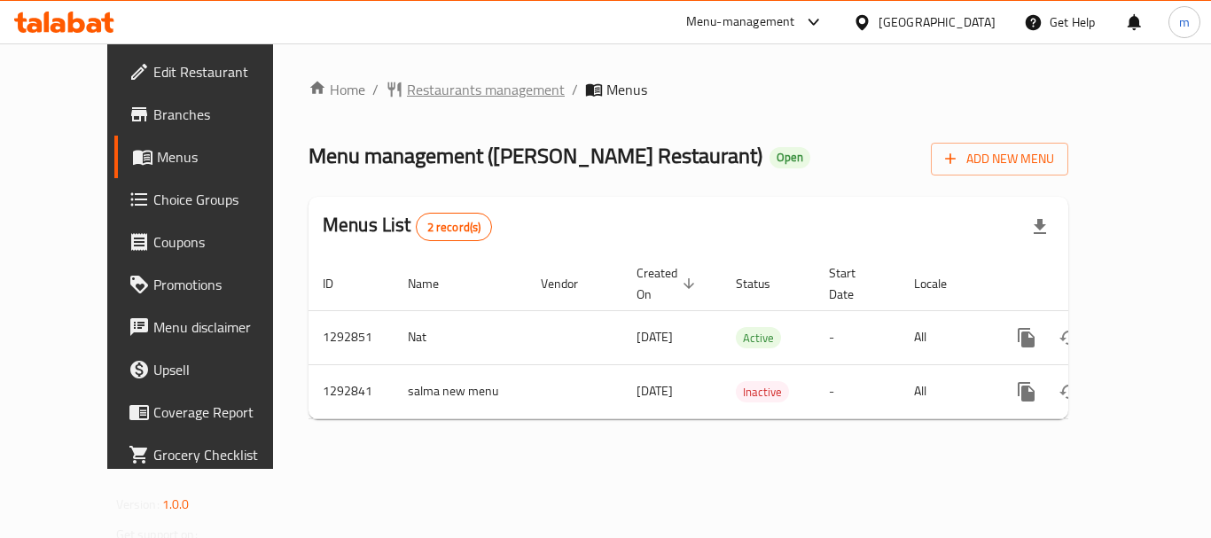
click at [407, 94] on span "Restaurants management" at bounding box center [486, 89] width 158 height 21
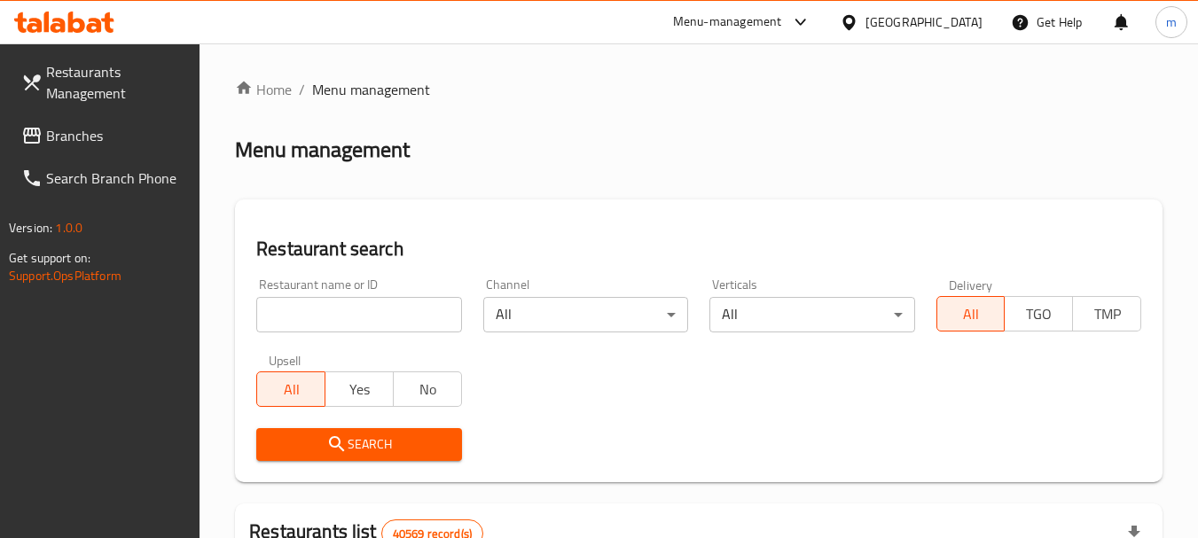
click at [354, 323] on input "search" at bounding box center [358, 314] width 205 height 35
paste input "699249"
type input "699249"
click button "Search" at bounding box center [358, 444] width 205 height 33
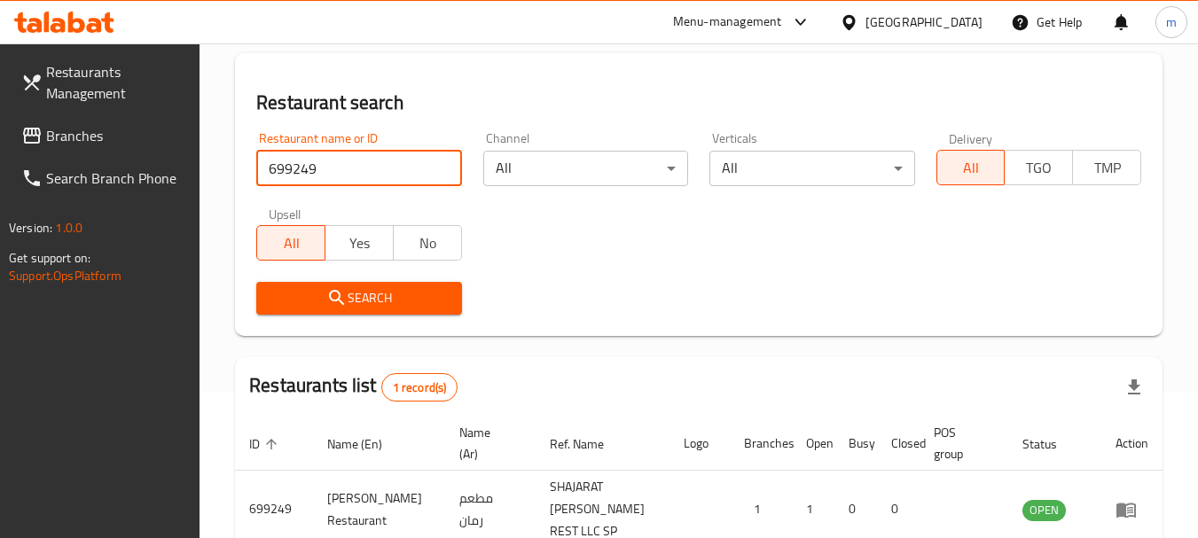
scroll to position [253, 0]
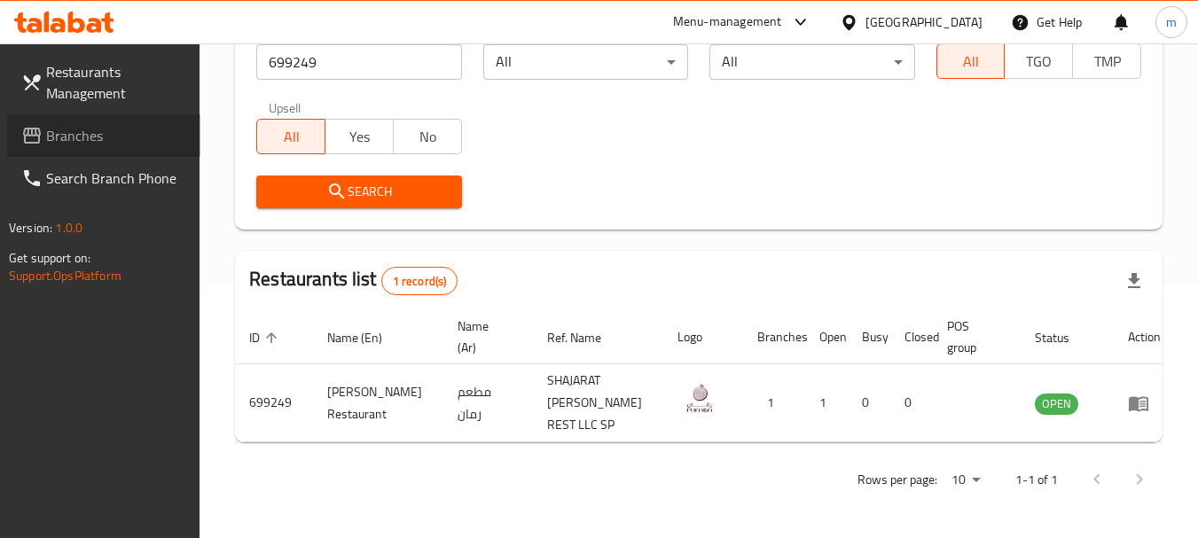
click at [70, 129] on span "Branches" at bounding box center [116, 135] width 140 height 21
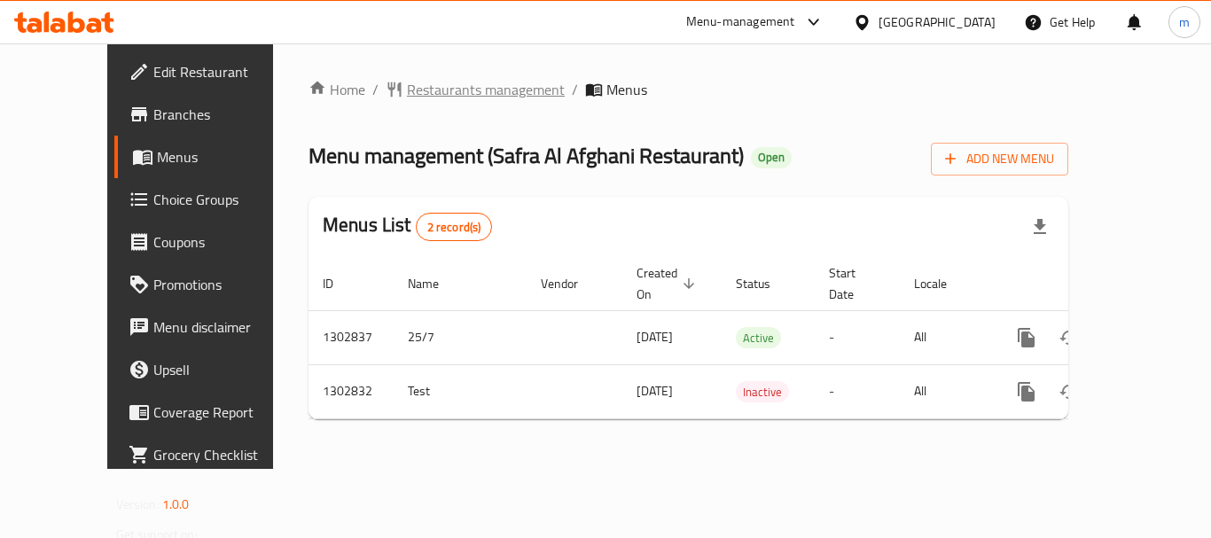
click at [438, 82] on span "Restaurants management" at bounding box center [486, 89] width 158 height 21
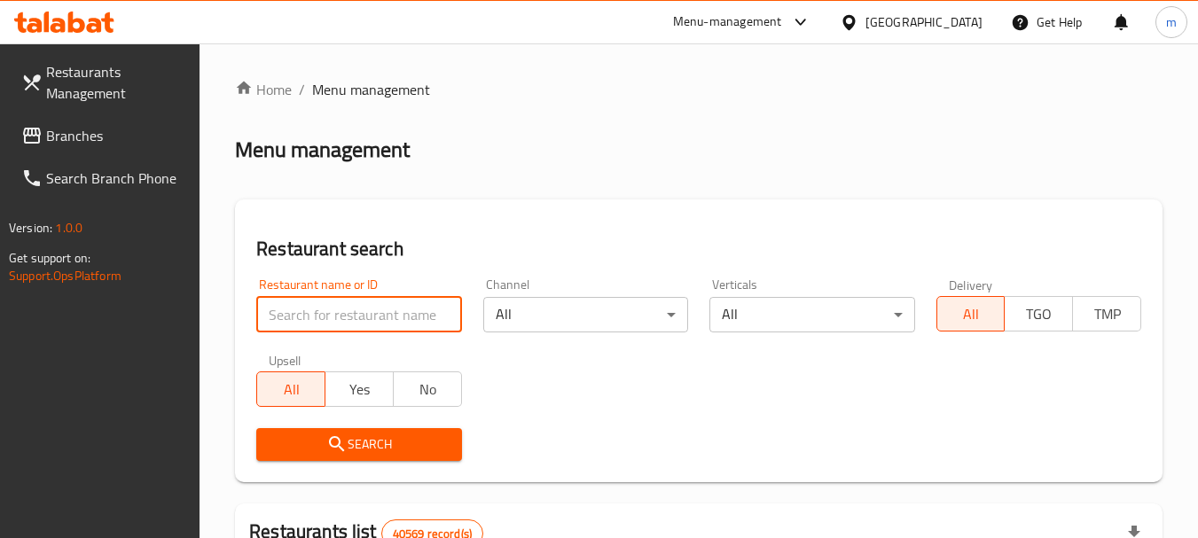
click at [397, 308] on input "search" at bounding box center [358, 314] width 205 height 35
paste input "702564"
type input "702564"
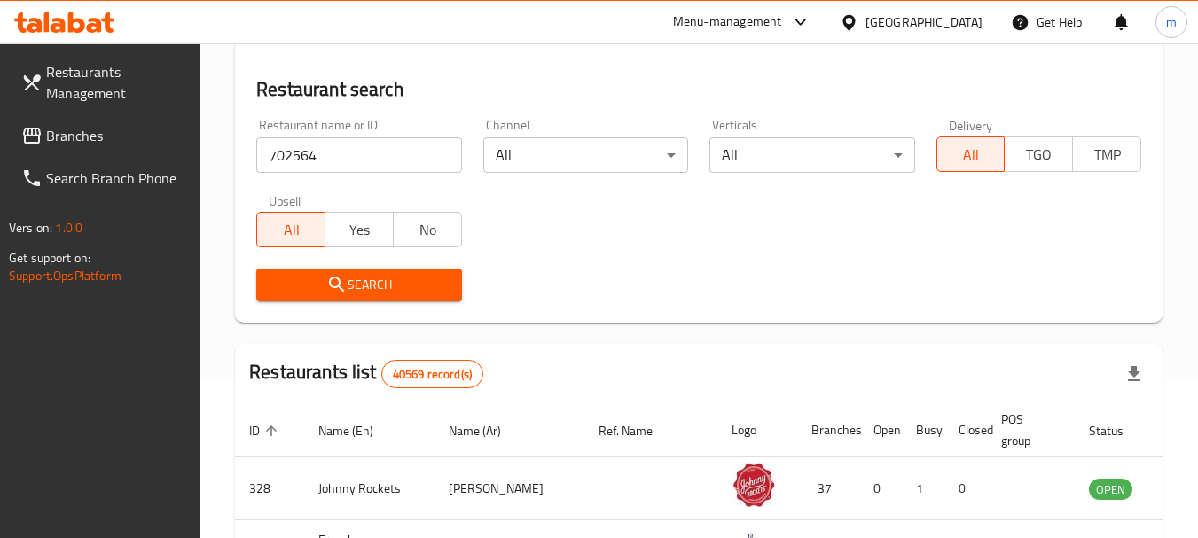
scroll to position [177, 0]
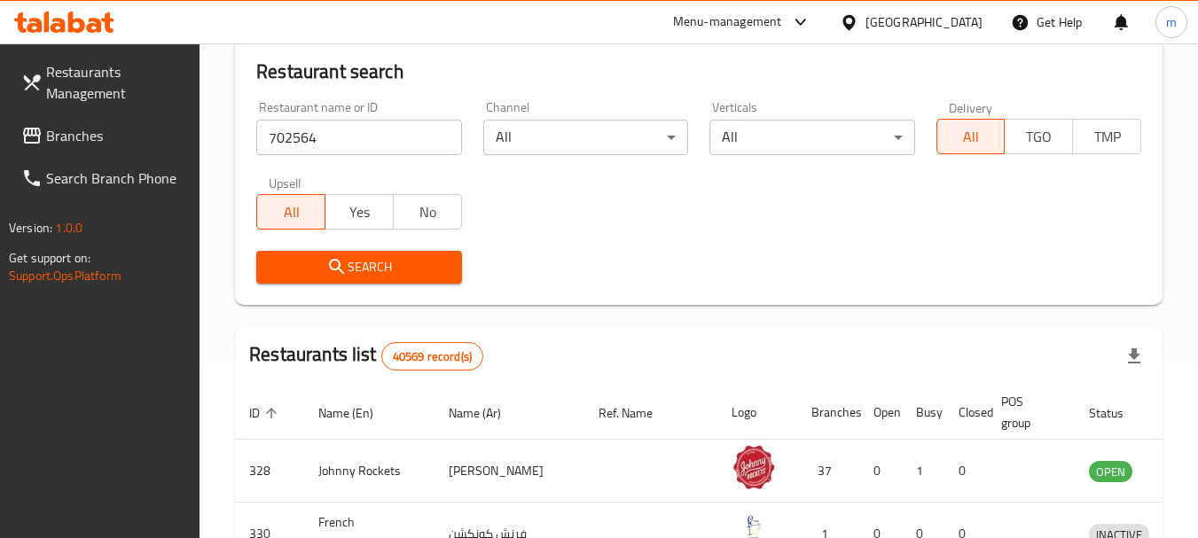
click at [363, 283] on button "Search" at bounding box center [358, 267] width 205 height 33
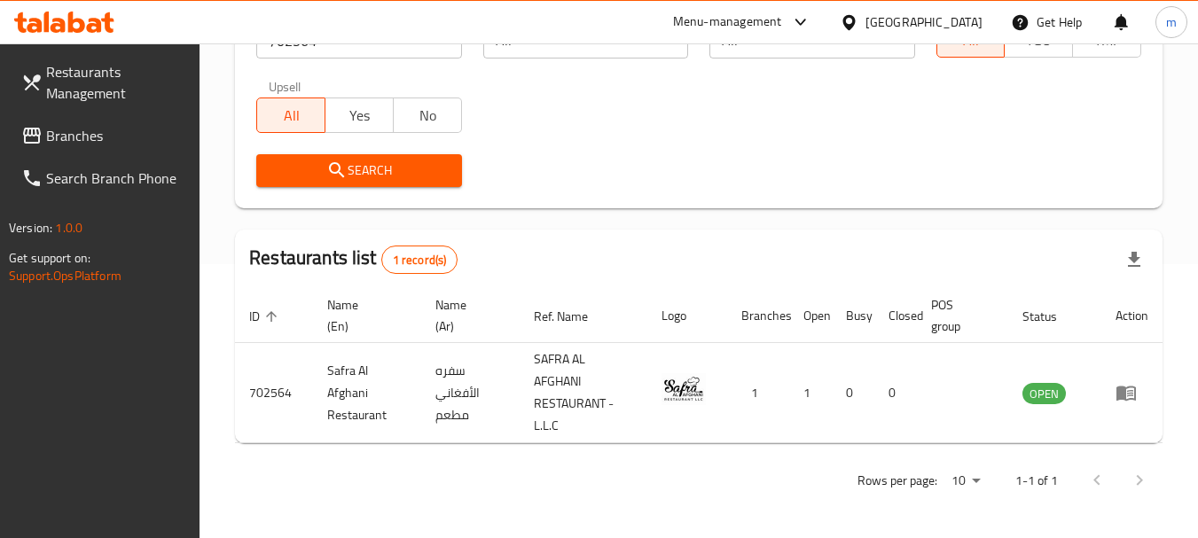
scroll to position [275, 0]
click at [878, 19] on div "[GEOGRAPHIC_DATA]" at bounding box center [923, 22] width 117 height 20
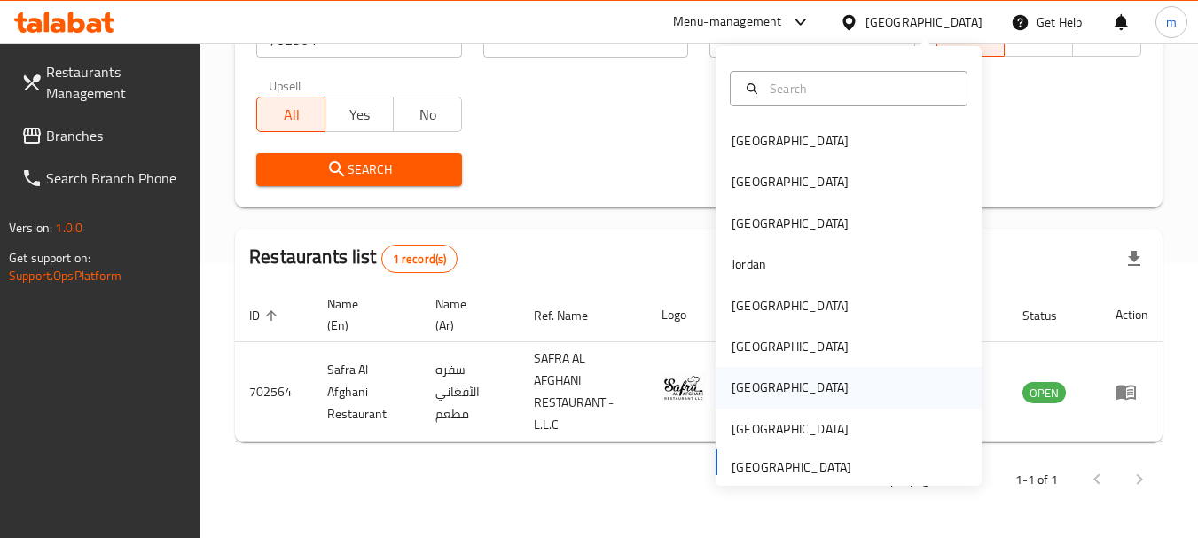
click at [738, 385] on div "[GEOGRAPHIC_DATA]" at bounding box center [789, 388] width 117 height 20
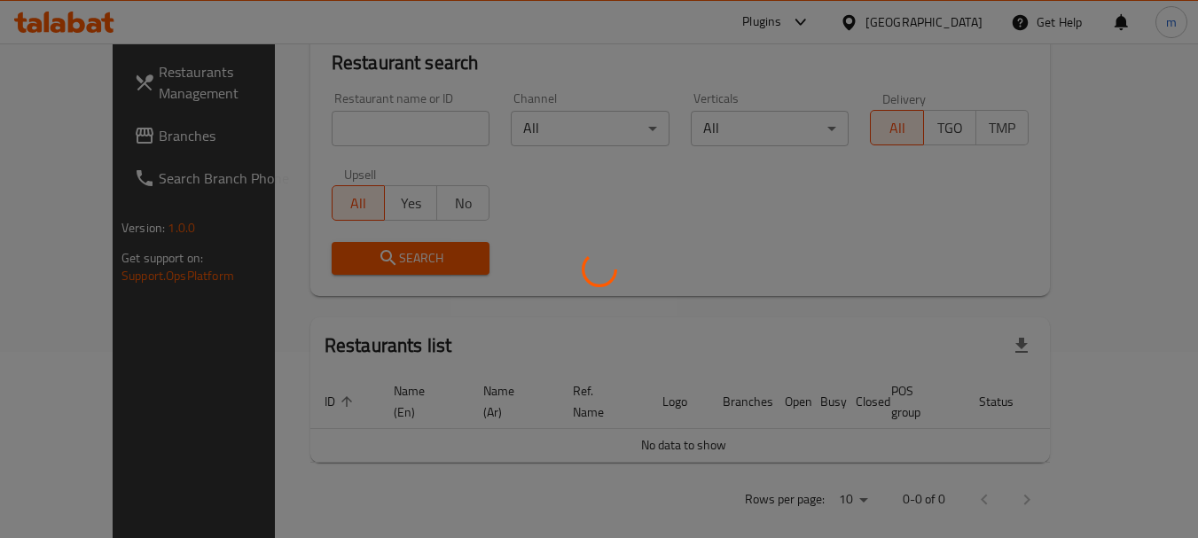
scroll to position [275, 0]
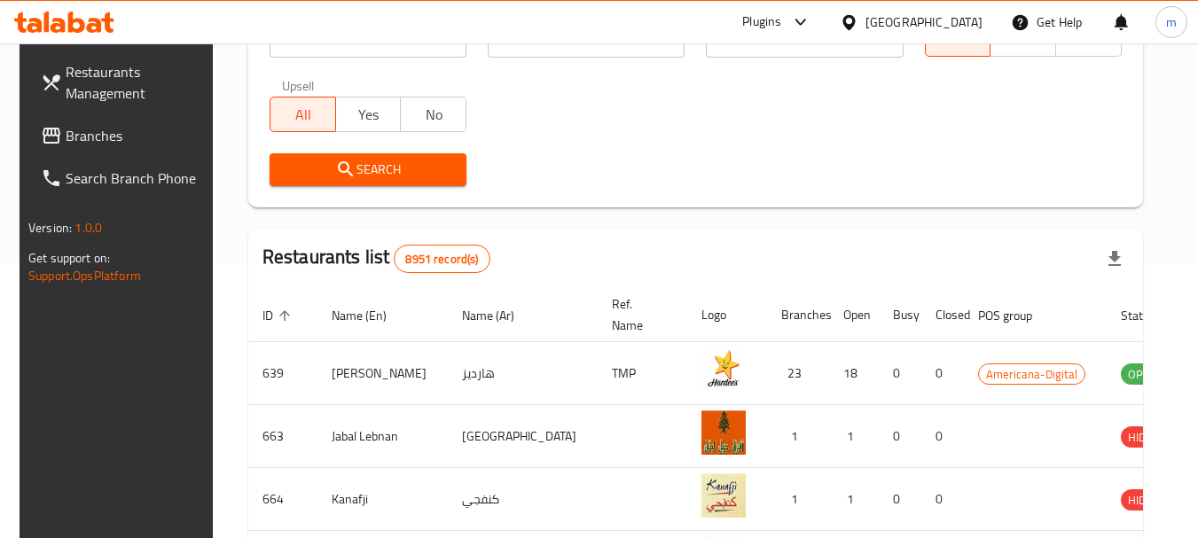
click at [360, 43] on div "Plugins [GEOGRAPHIC_DATA] Get Help m" at bounding box center [599, 22] width 1198 height 43
click at [105, 117] on link "Branches" at bounding box center [123, 135] width 193 height 43
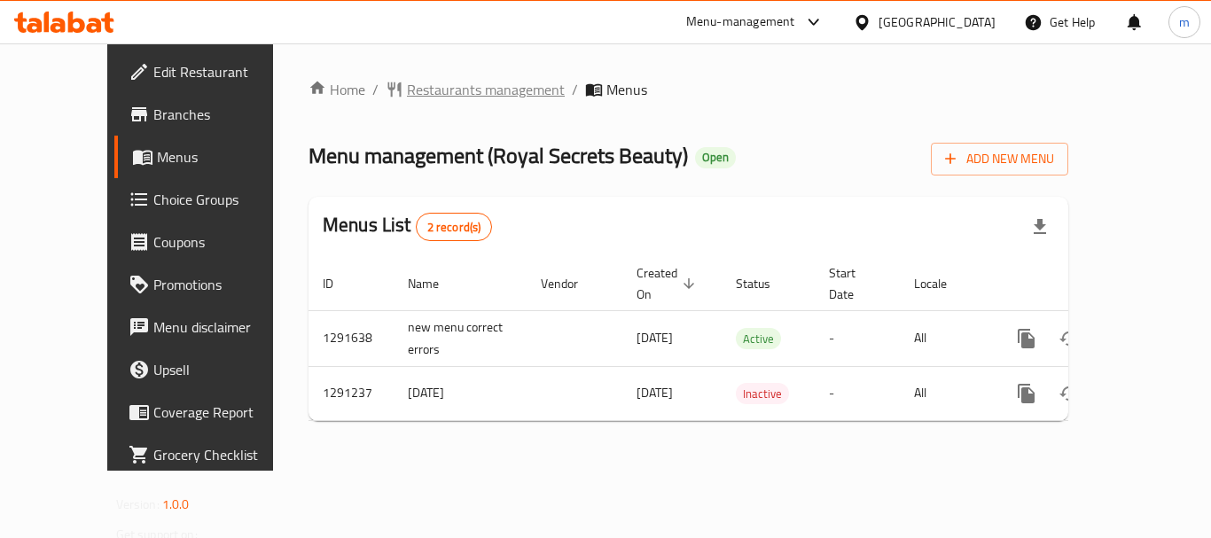
click at [410, 95] on span "Restaurants management" at bounding box center [486, 89] width 158 height 21
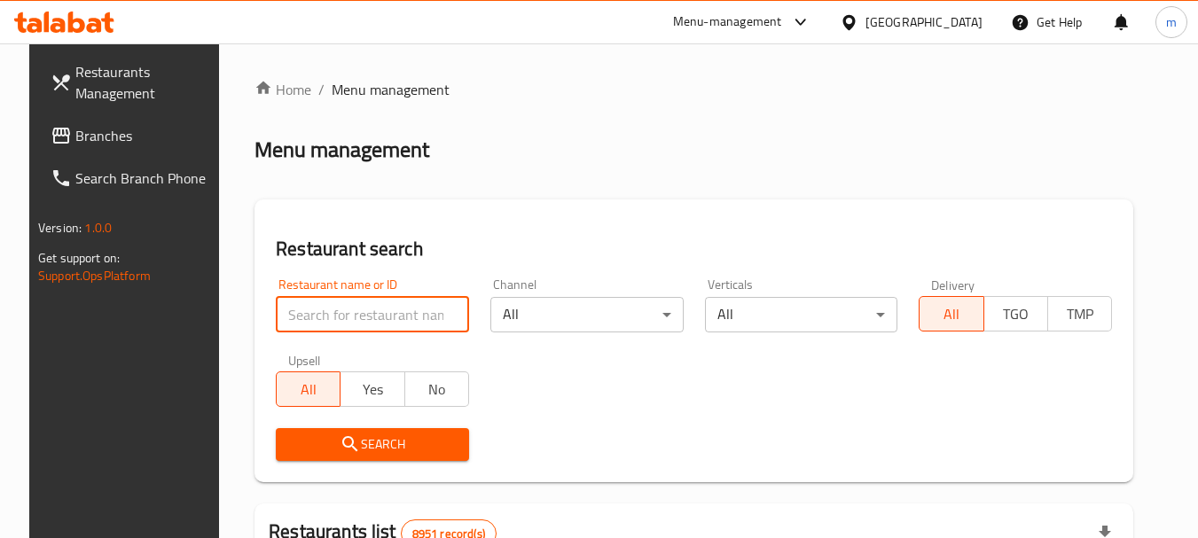
click at [328, 324] on input "search" at bounding box center [372, 314] width 193 height 35
paste input "698502"
type input "698502"
click button "Search" at bounding box center [372, 444] width 193 height 33
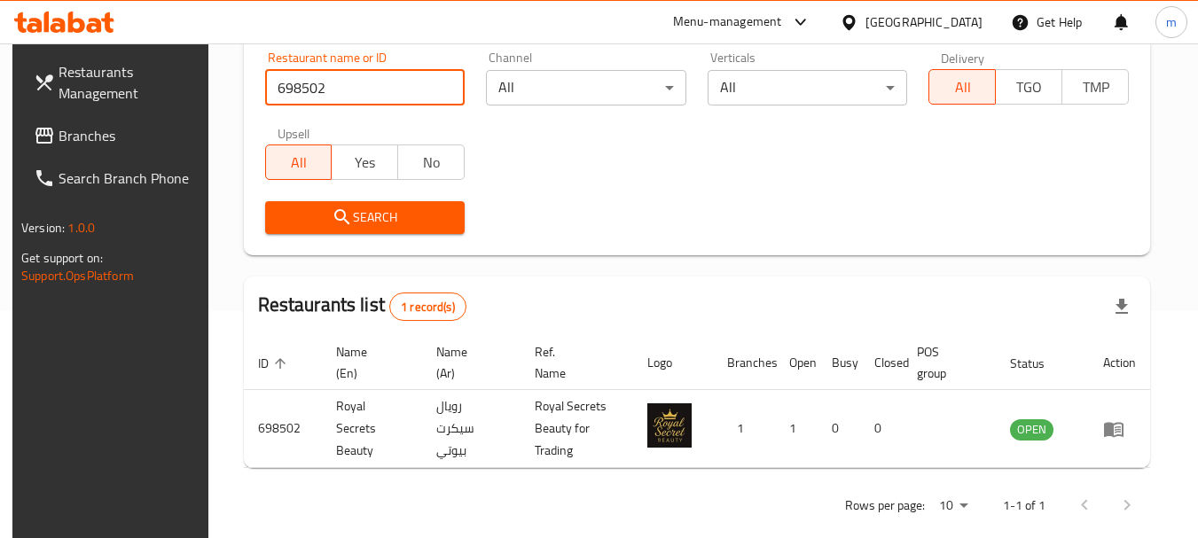
scroll to position [253, 0]
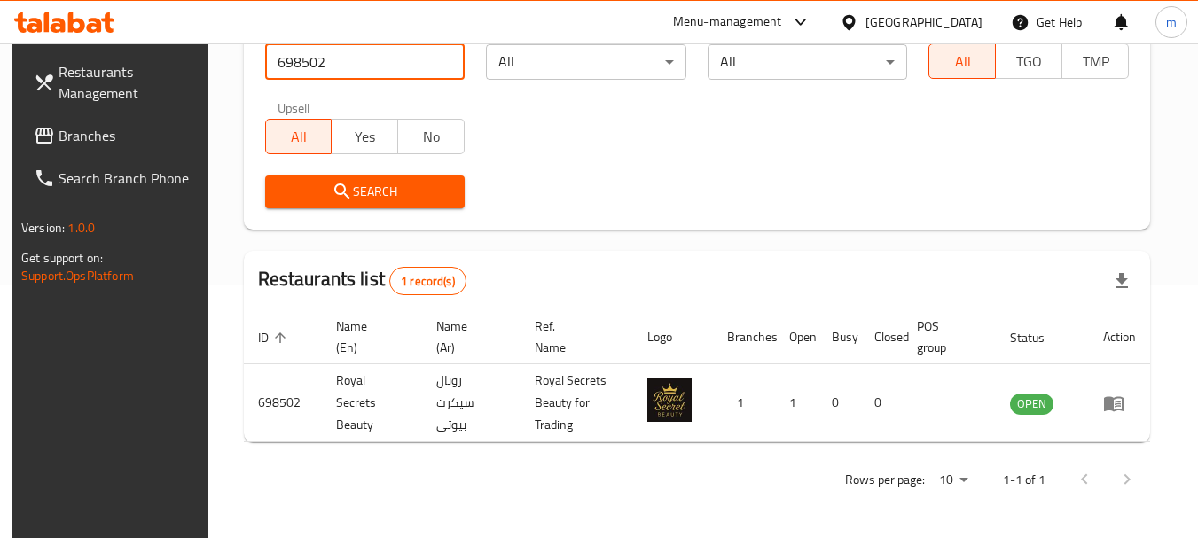
click at [858, 27] on icon at bounding box center [848, 22] width 19 height 19
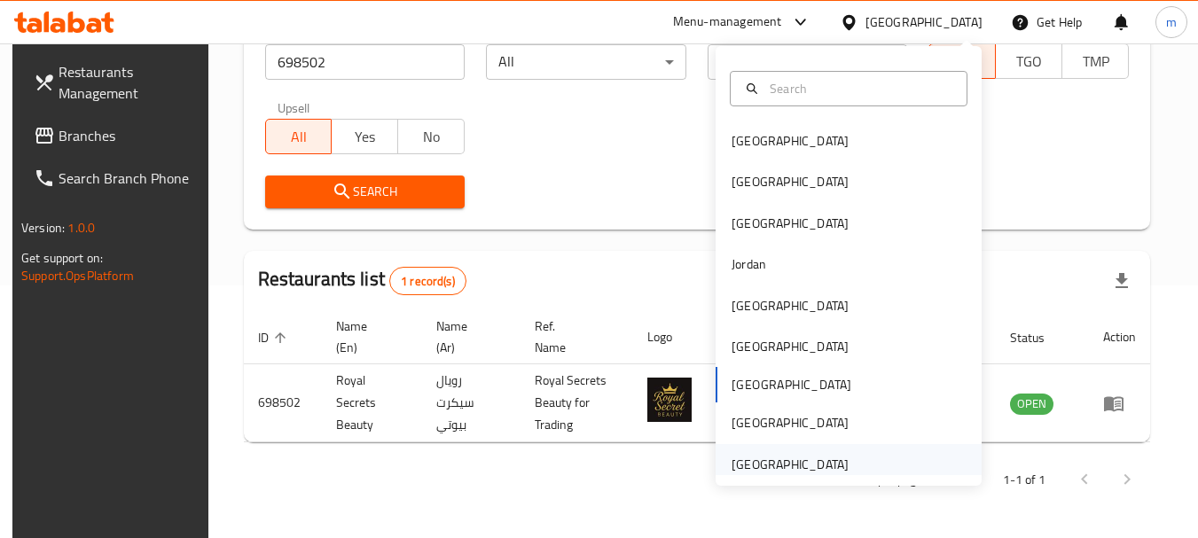
click at [774, 460] on div "[GEOGRAPHIC_DATA]" at bounding box center [789, 465] width 117 height 20
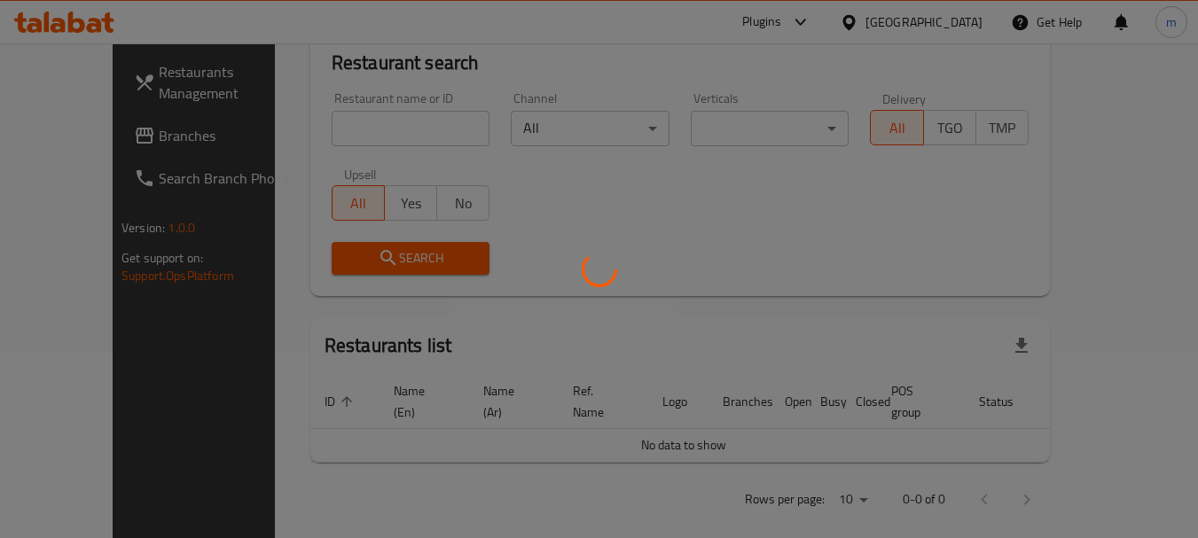
scroll to position [253, 0]
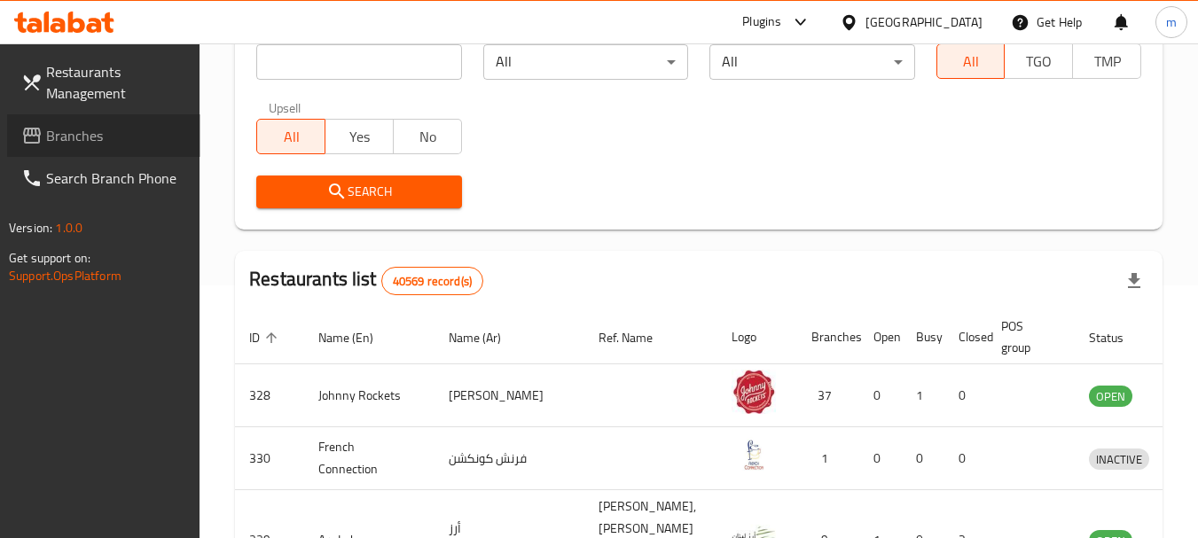
click at [143, 146] on link "Branches" at bounding box center [103, 135] width 193 height 43
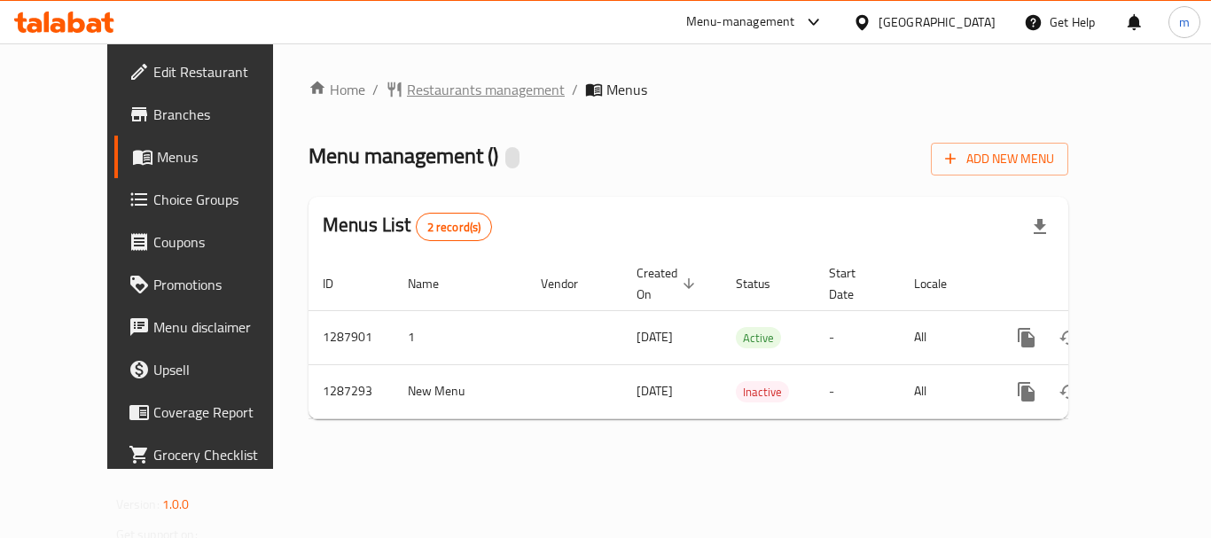
click at [411, 95] on span "Restaurants management" at bounding box center [486, 89] width 158 height 21
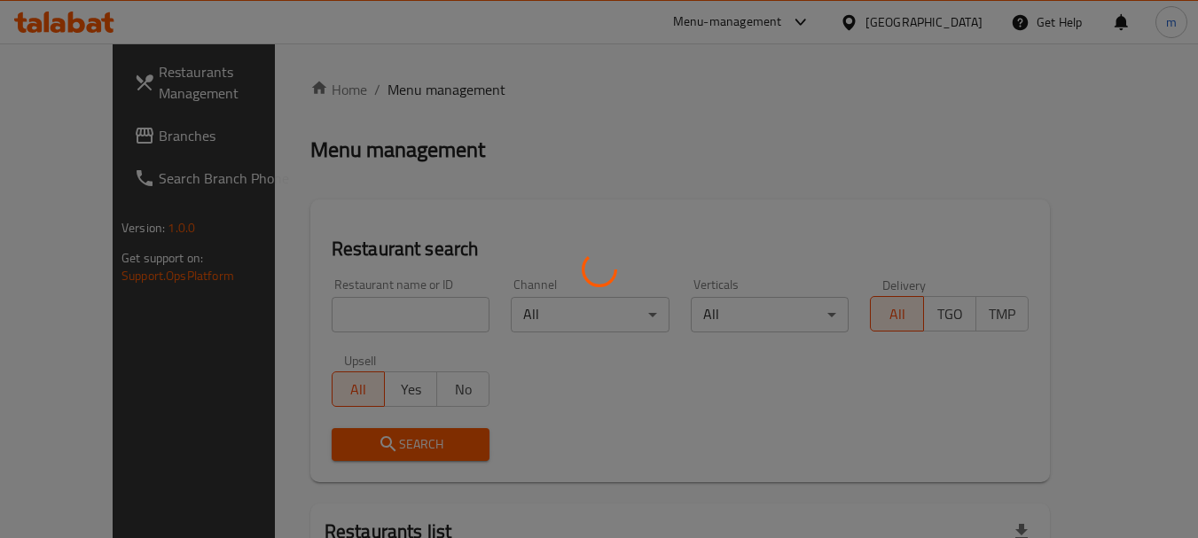
click at [323, 316] on div at bounding box center [599, 269] width 1198 height 538
click at [328, 273] on div at bounding box center [599, 269] width 1198 height 538
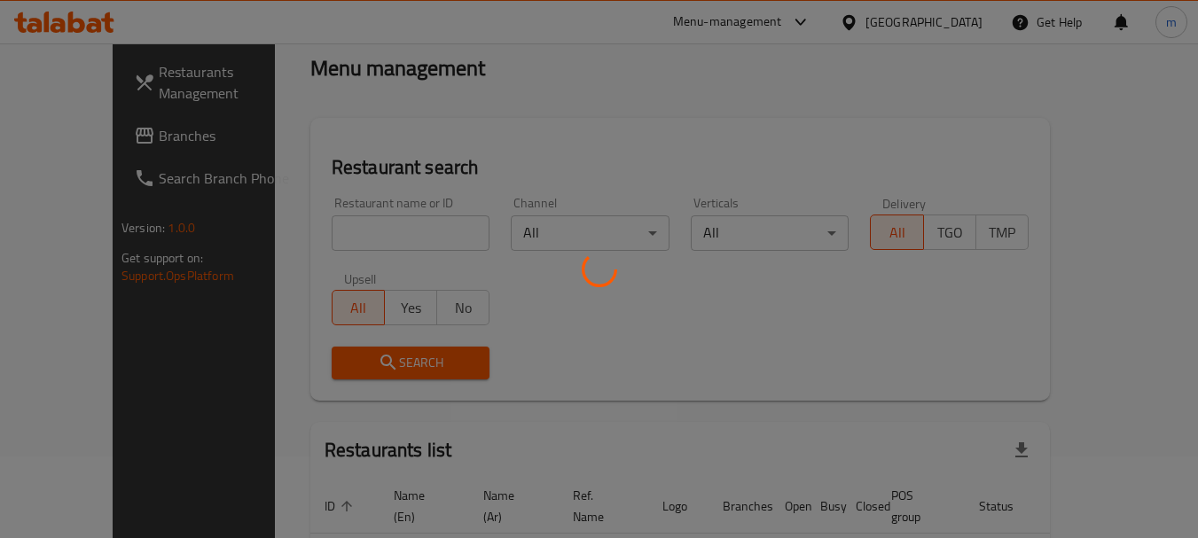
scroll to position [186, 0]
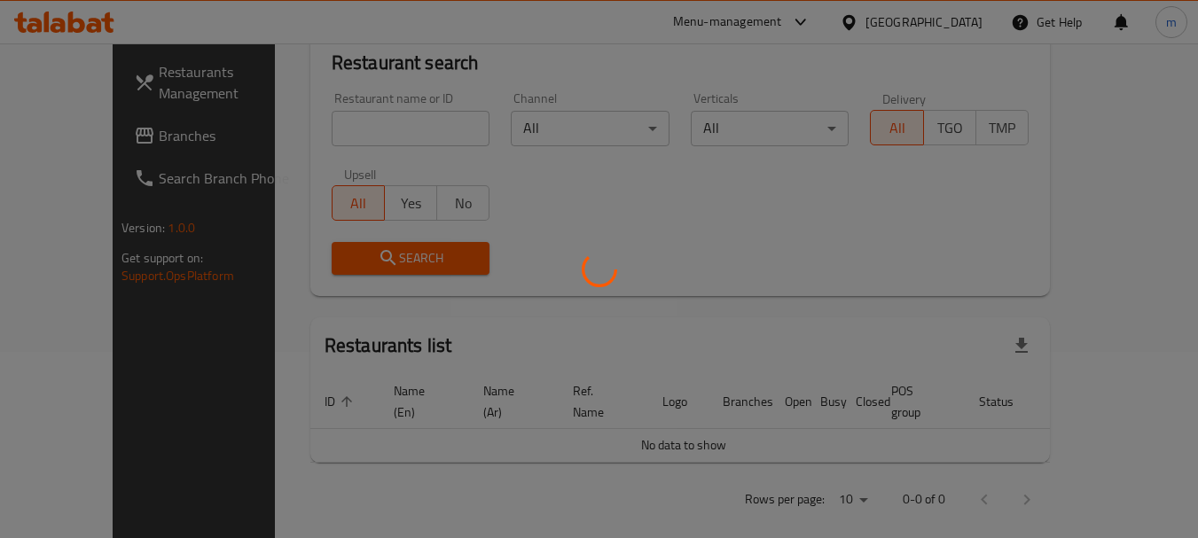
click at [245, 234] on div at bounding box center [599, 269] width 1198 height 538
click at [396, 59] on div at bounding box center [599, 269] width 1198 height 538
click at [394, 123] on div at bounding box center [599, 269] width 1198 height 538
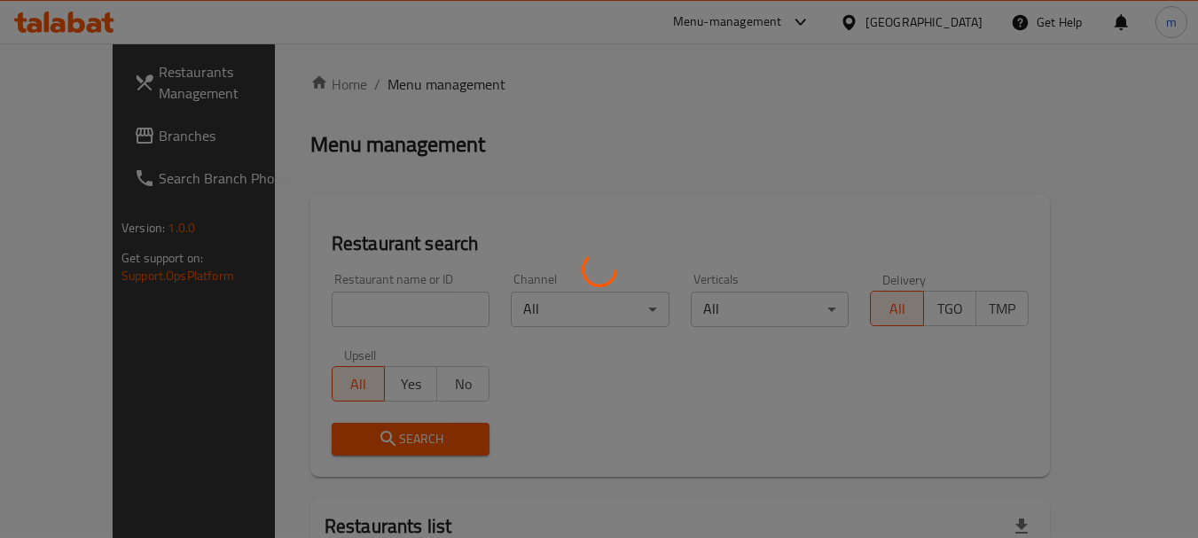
scroll to position [0, 0]
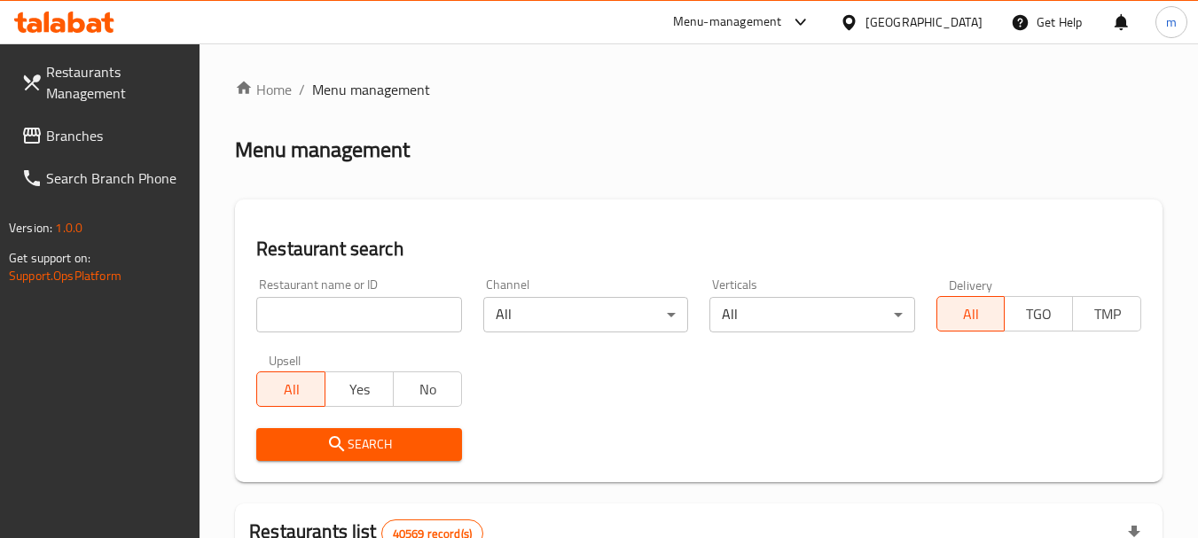
click at [433, 322] on input "search" at bounding box center [358, 314] width 205 height 35
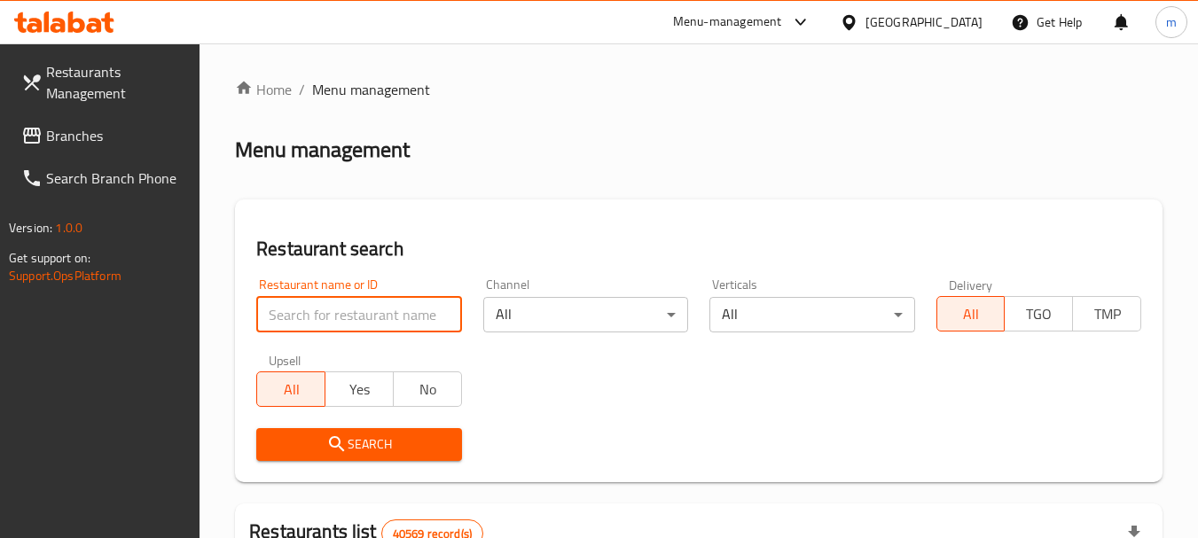
paste input "696642"
type input "696642"
click button "Search" at bounding box center [358, 444] width 205 height 33
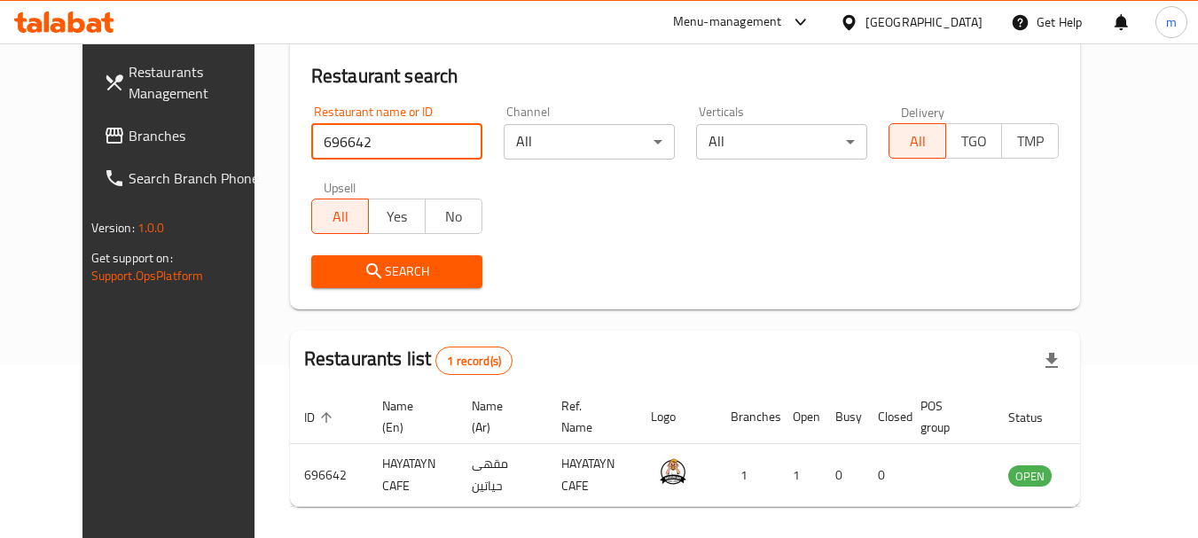
scroll to position [177, 0]
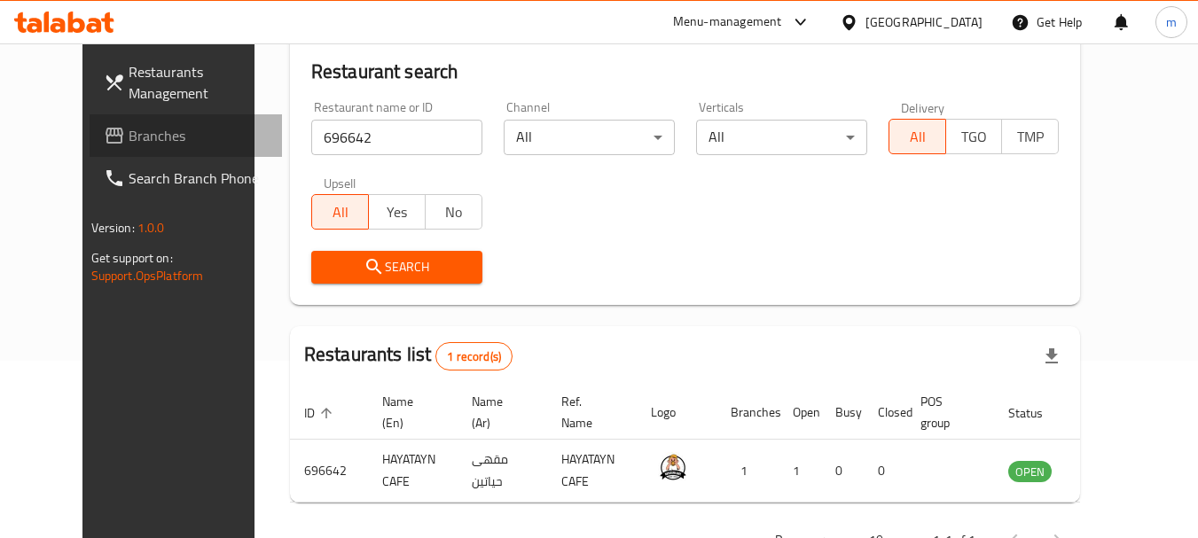
click at [129, 125] on span "Branches" at bounding box center [199, 135] width 140 height 21
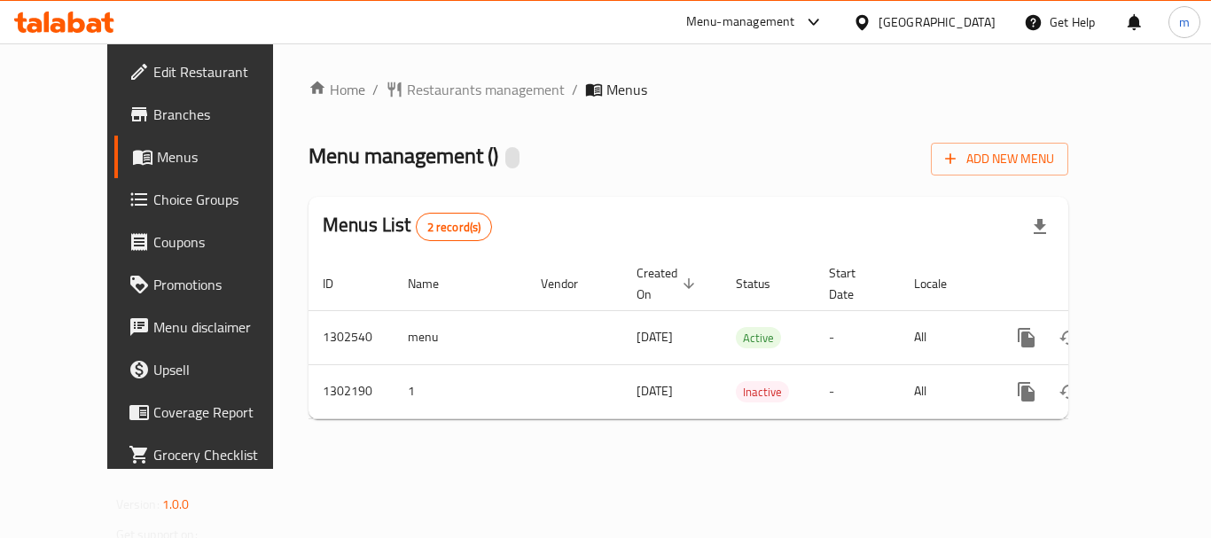
click at [440, 103] on div "Home / Restaurants management / Menus Menu management ( ) Add New Menu Menus Li…" at bounding box center [688, 256] width 760 height 355
click at [429, 70] on div "Home / Restaurants management / Menus Menu management ( ) Add New Menu Menus Li…" at bounding box center [688, 255] width 831 height 425
click at [427, 82] on span "Restaurants management" at bounding box center [486, 89] width 158 height 21
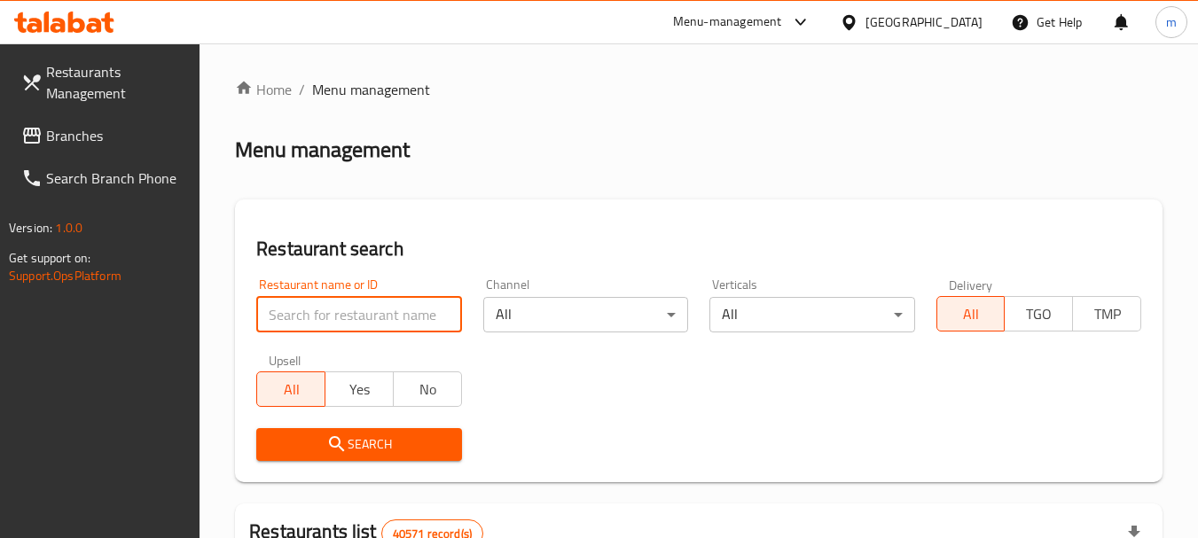
click at [324, 318] on input "search" at bounding box center [358, 314] width 205 height 35
paste input "702327"
type input "702327"
click button "Search" at bounding box center [358, 444] width 205 height 33
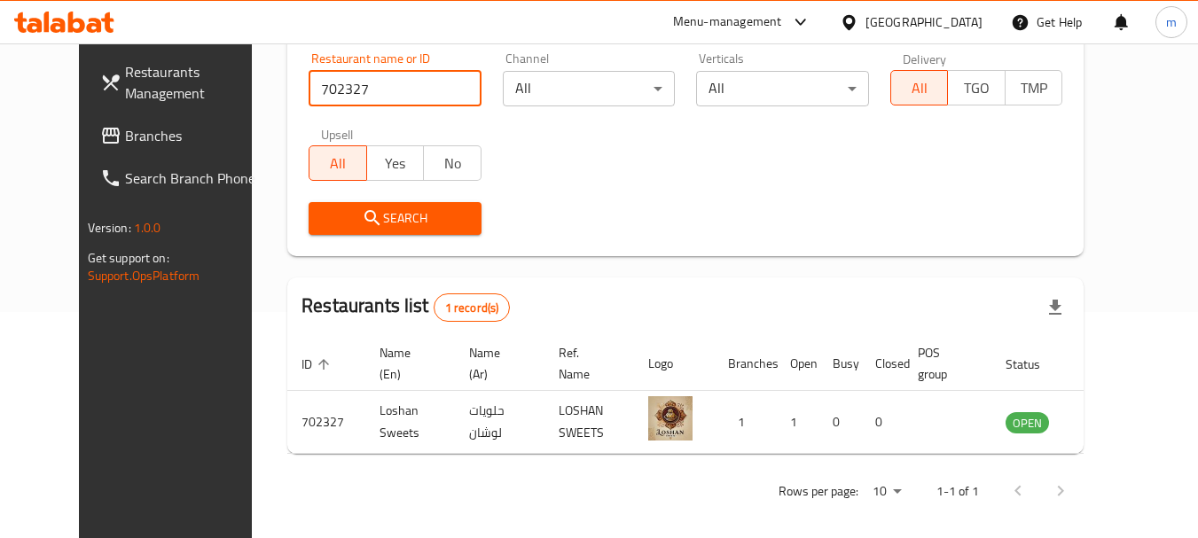
scroll to position [238, 0]
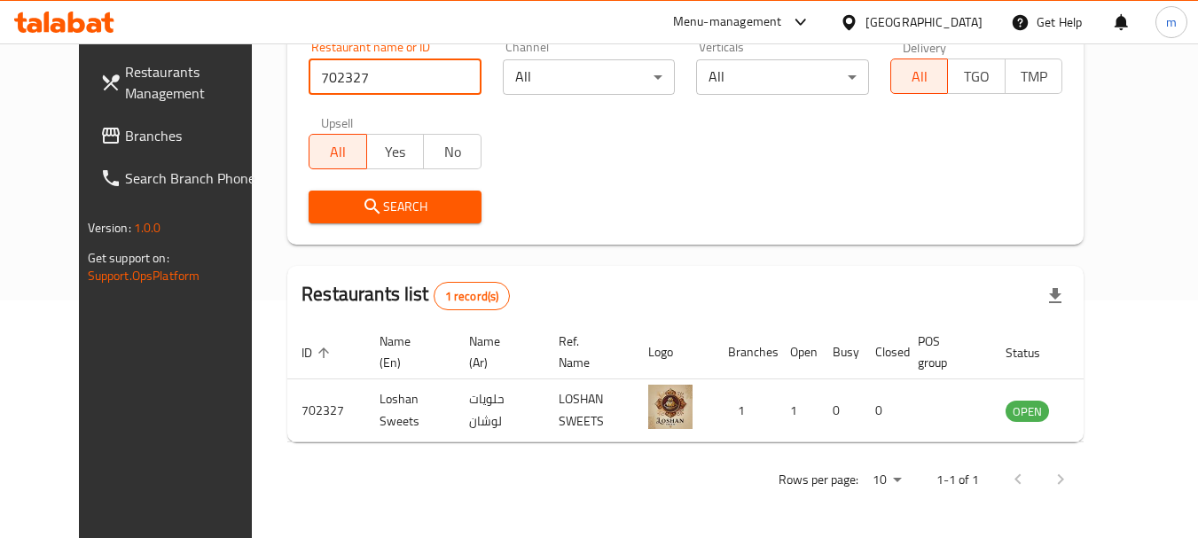
click at [941, 25] on div "[GEOGRAPHIC_DATA]" at bounding box center [923, 22] width 117 height 20
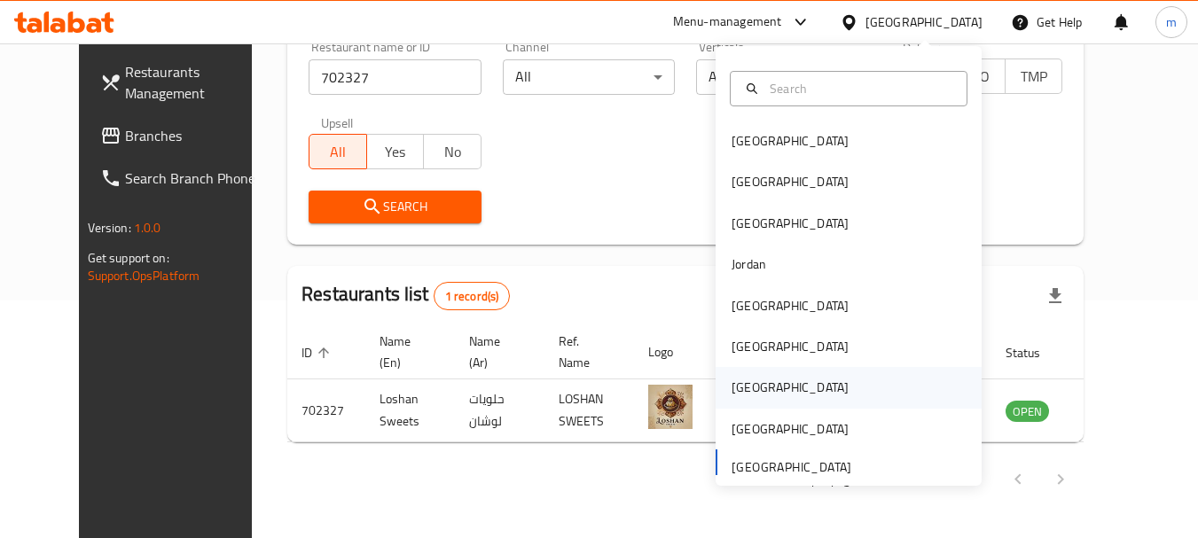
click at [765, 385] on div "[GEOGRAPHIC_DATA]" at bounding box center [848, 387] width 266 height 41
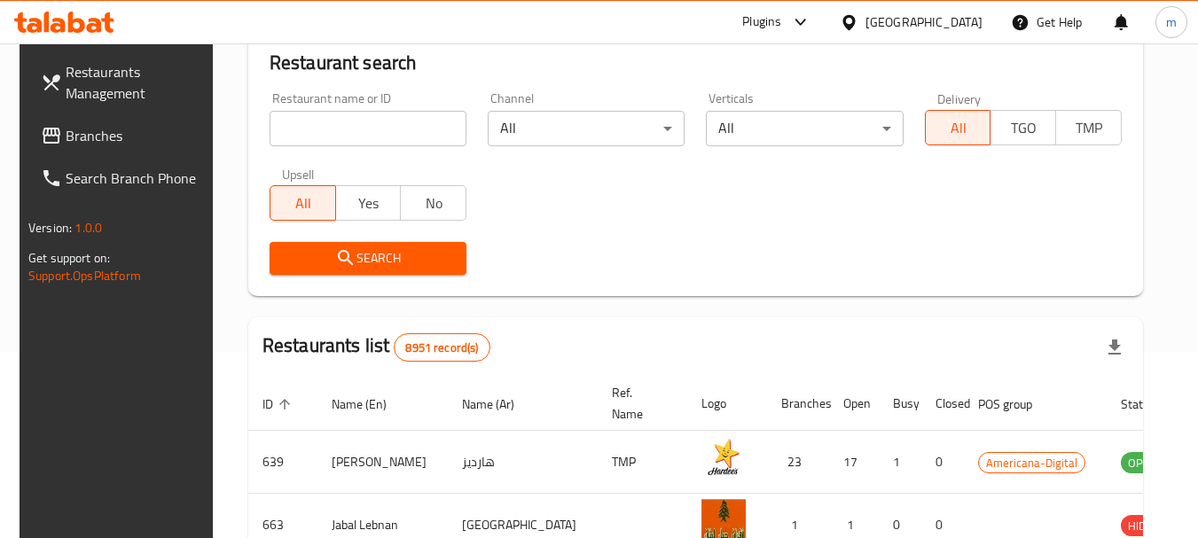
scroll to position [238, 0]
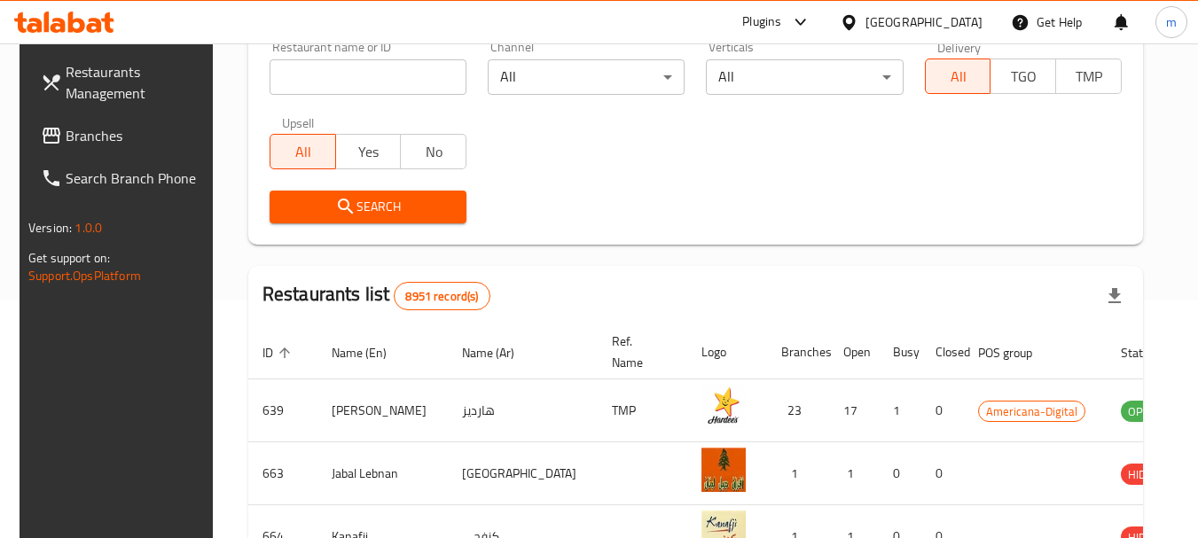
click at [372, 83] on input "search" at bounding box center [367, 76] width 197 height 35
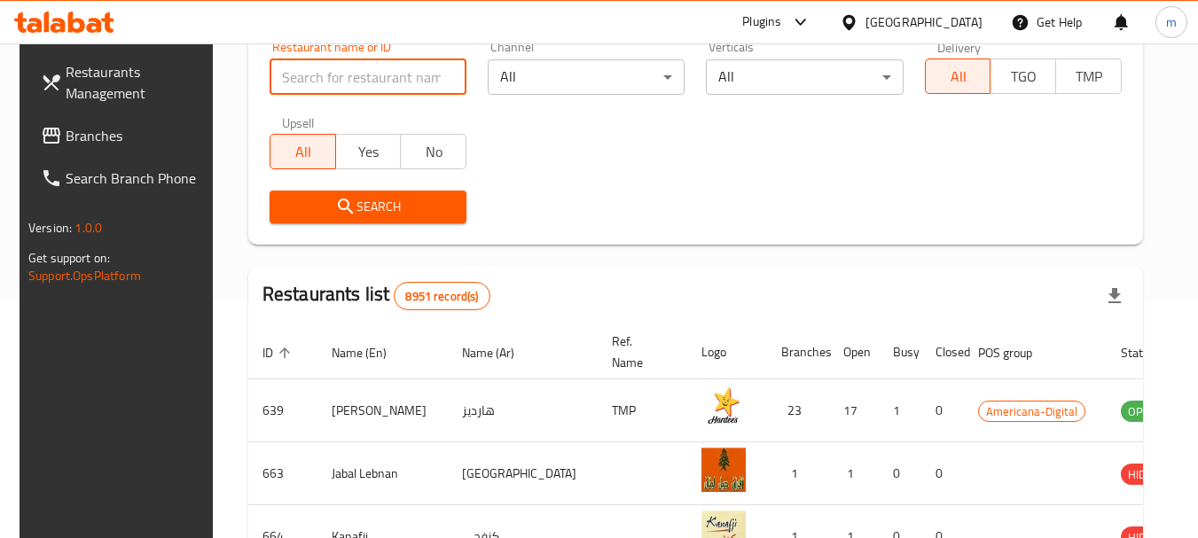
click at [72, 138] on span "Branches" at bounding box center [136, 135] width 140 height 21
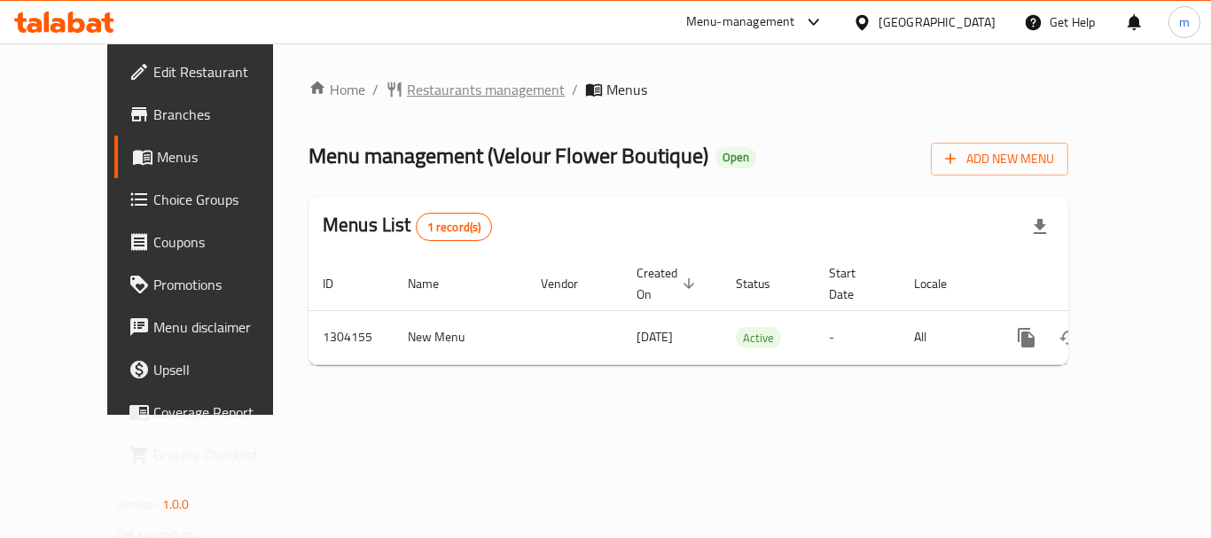
click at [407, 98] on span "Restaurants management" at bounding box center [486, 89] width 158 height 21
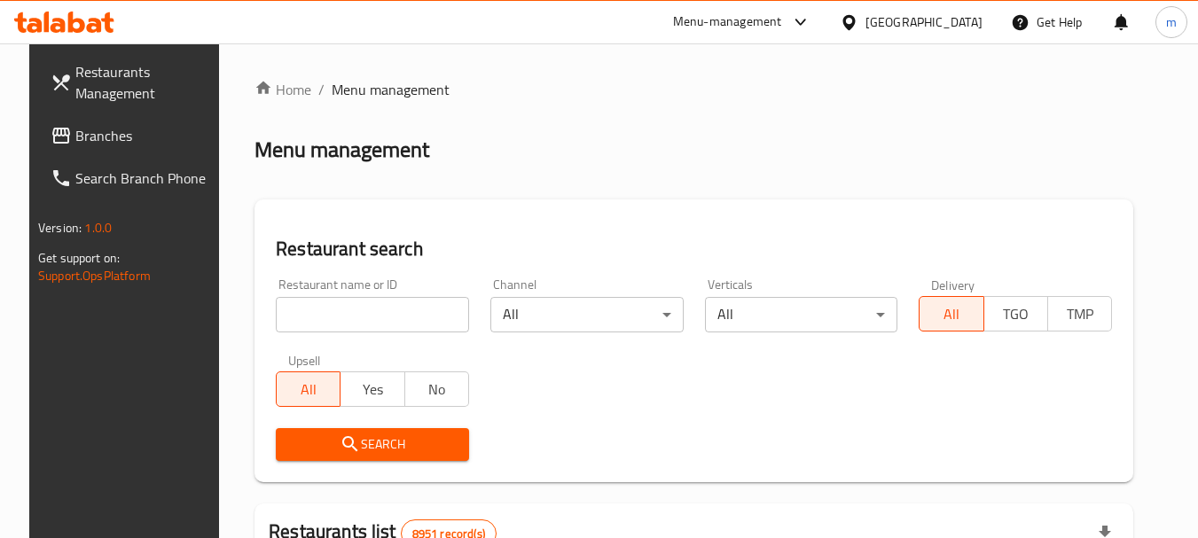
click at [312, 298] on input "search" at bounding box center [372, 314] width 193 height 35
paste input "703085"
type input "703085"
click button "Search" at bounding box center [372, 444] width 193 height 33
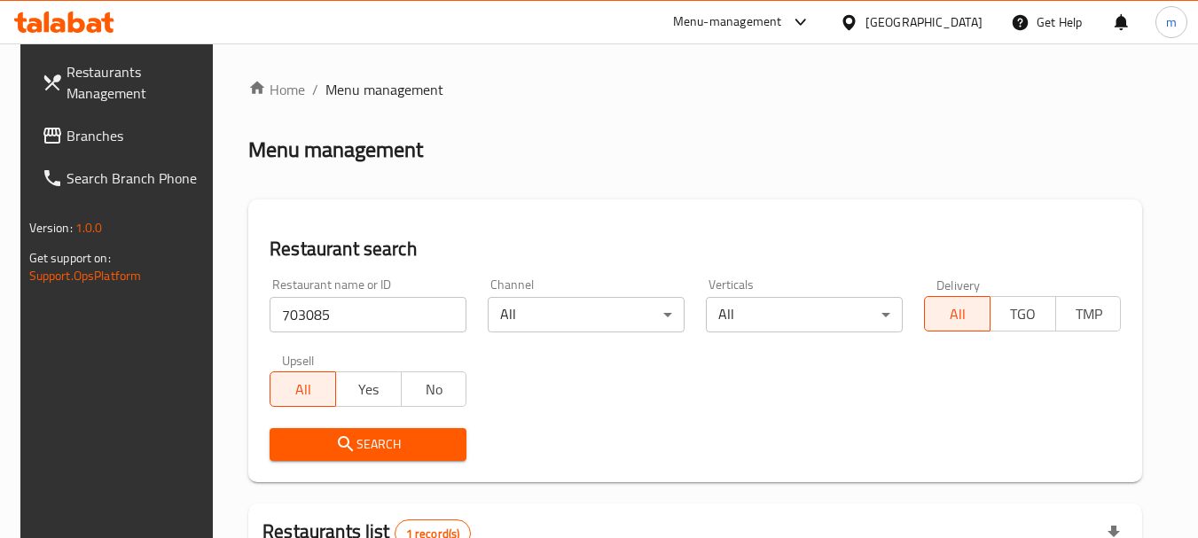
click at [865, 26] on div at bounding box center [852, 22] width 26 height 20
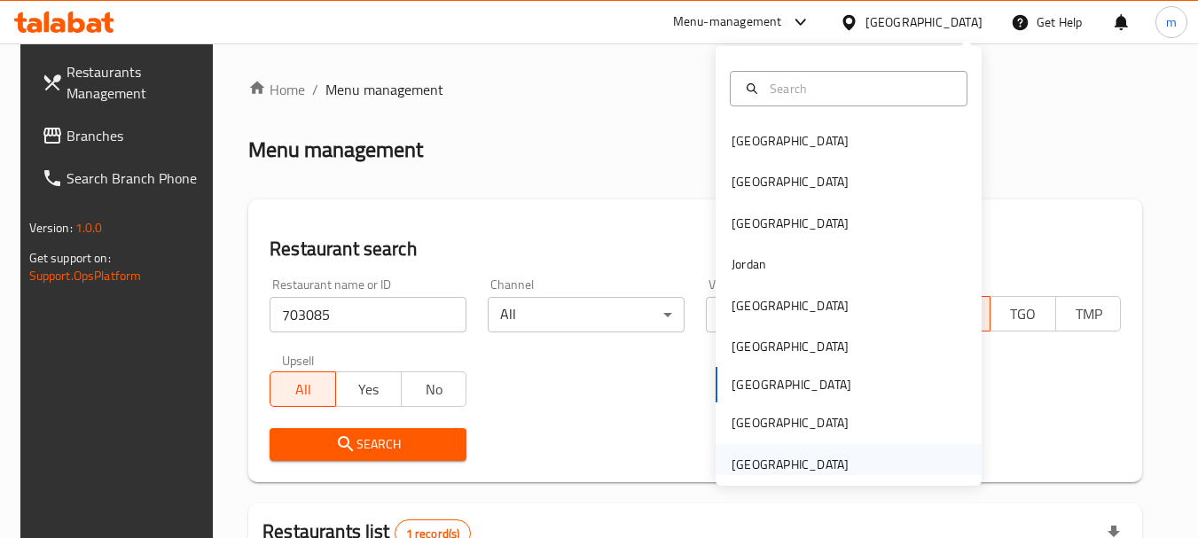
click at [828, 462] on div "[GEOGRAPHIC_DATA]" at bounding box center [789, 465] width 117 height 20
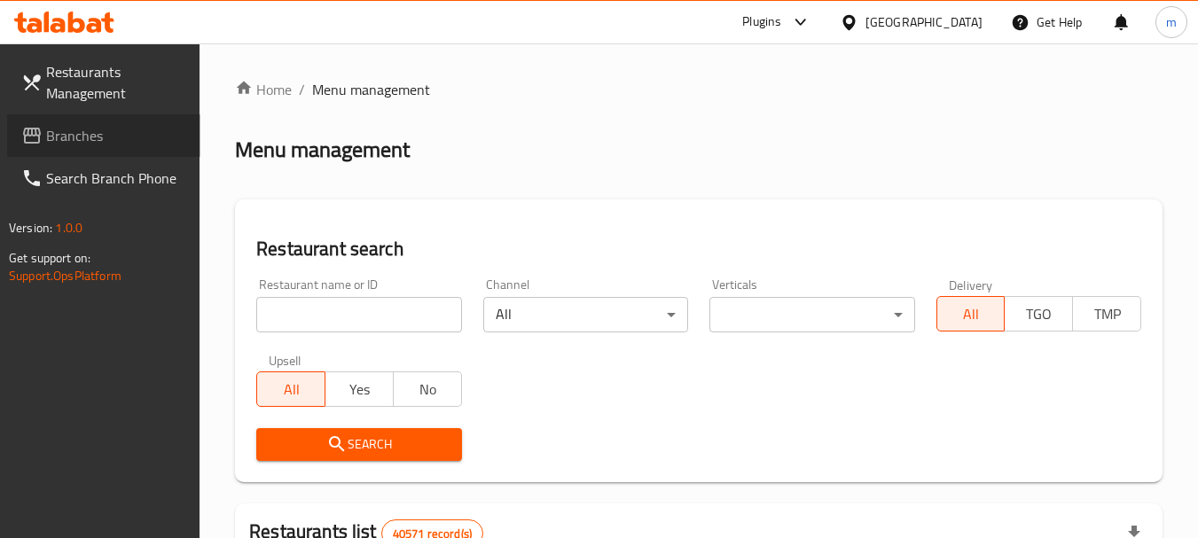
click at [107, 130] on span "Branches" at bounding box center [116, 135] width 140 height 21
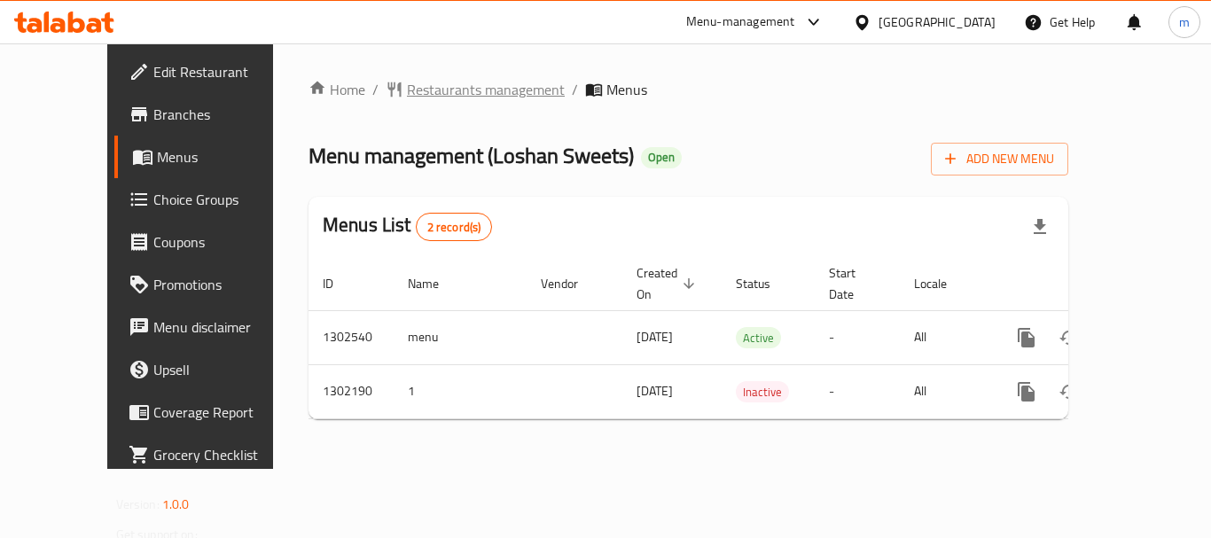
click at [437, 91] on span "Restaurants management" at bounding box center [486, 89] width 158 height 21
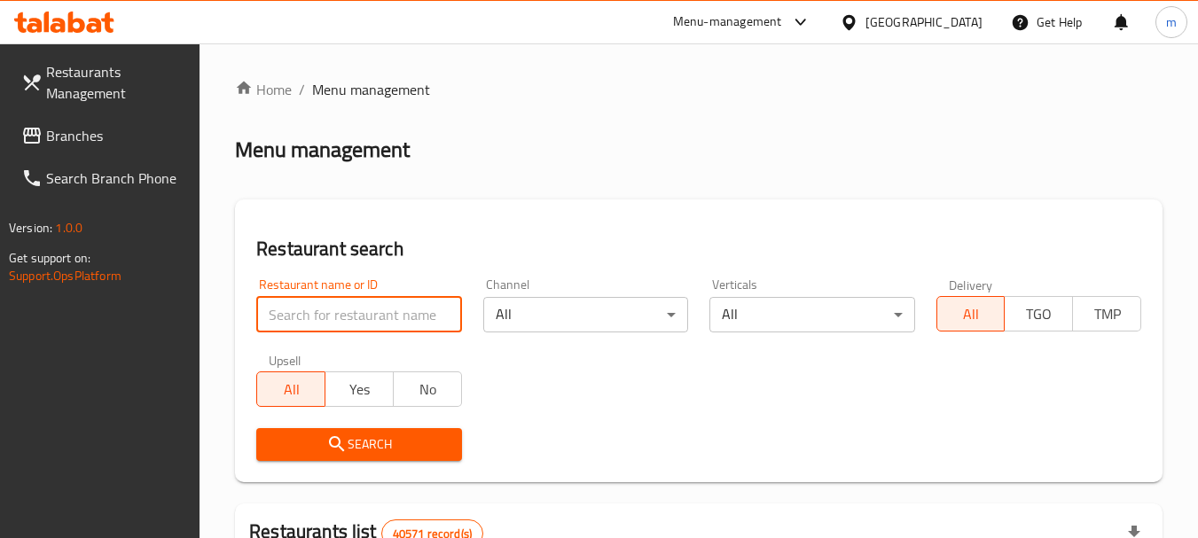
click at [374, 317] on input "search" at bounding box center [358, 314] width 205 height 35
paste input "702327"
type input "702327"
click button "Search" at bounding box center [358, 444] width 205 height 33
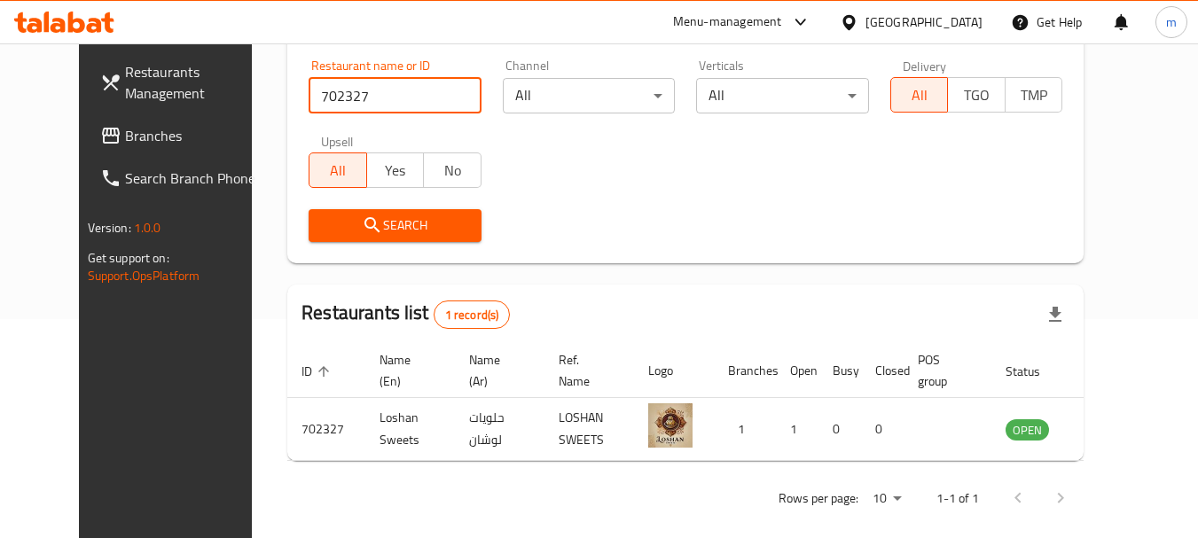
scroll to position [230, 0]
